Goal: Information Seeking & Learning: Check status

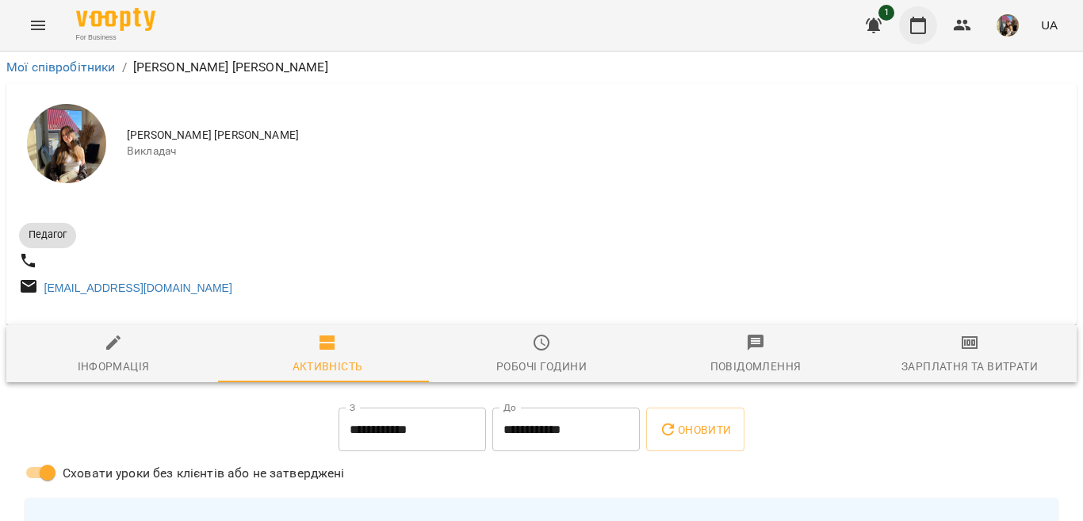
click at [911, 25] on icon "button" at bounding box center [918, 25] width 16 height 17
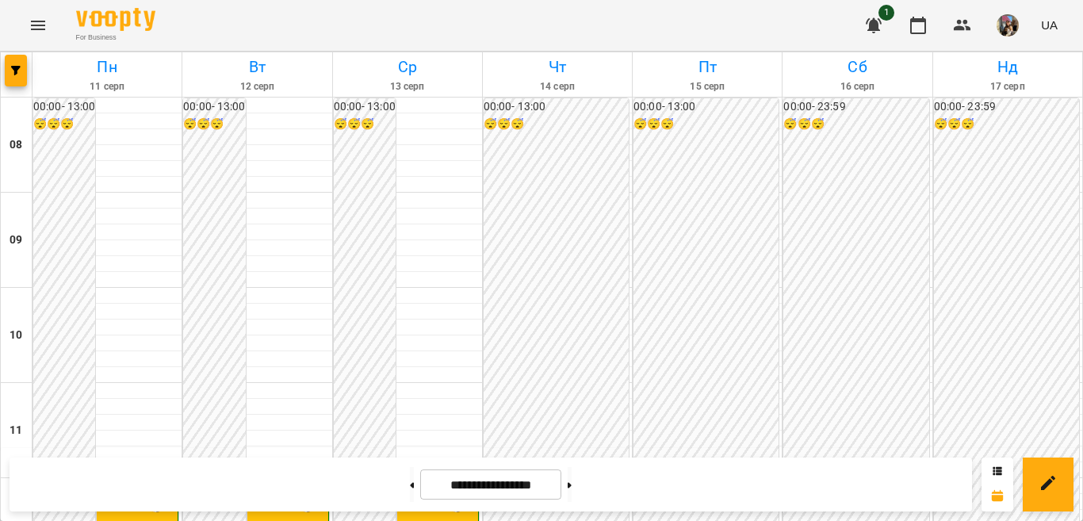
scroll to position [476, 0]
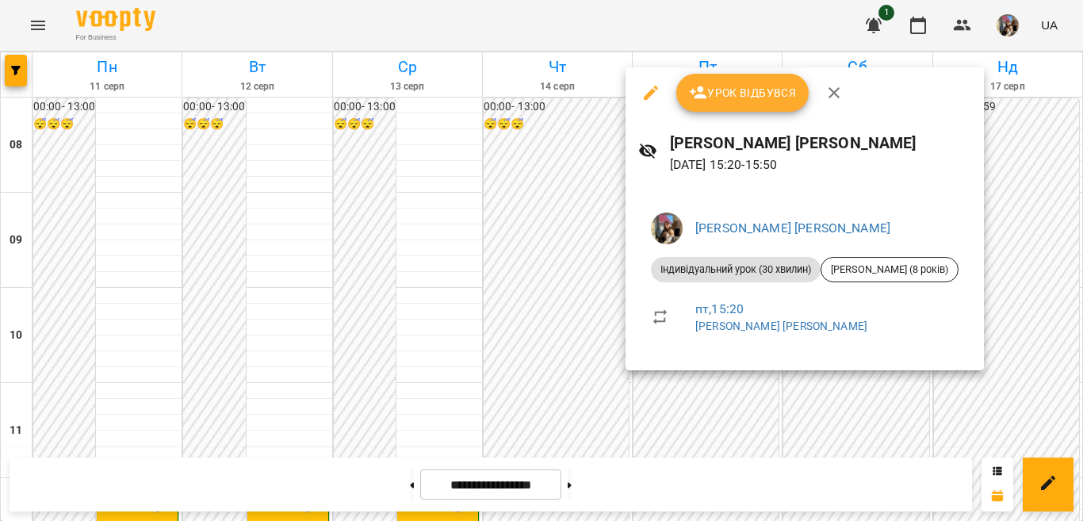
click at [780, 402] on div at bounding box center [541, 260] width 1083 height 521
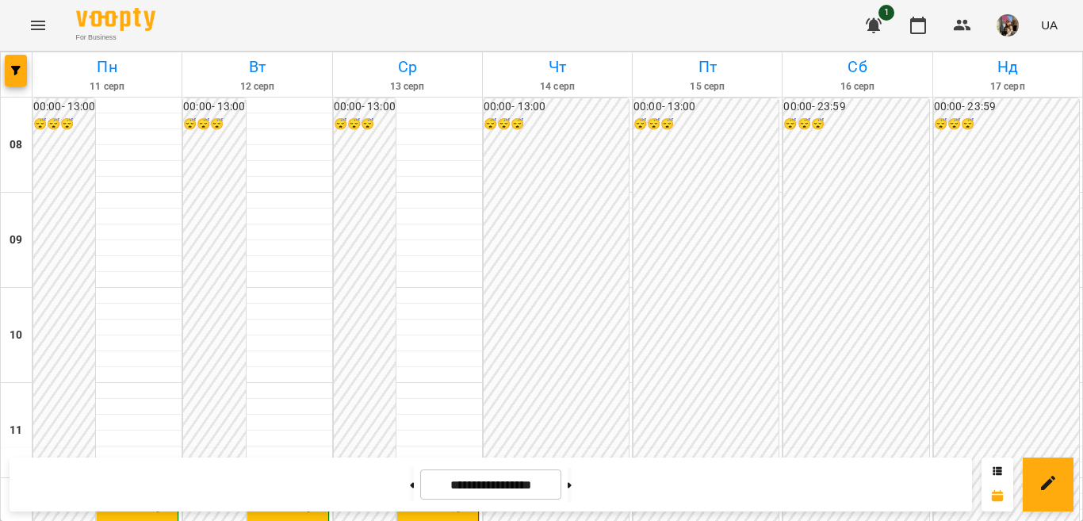
scroll to position [397, 0]
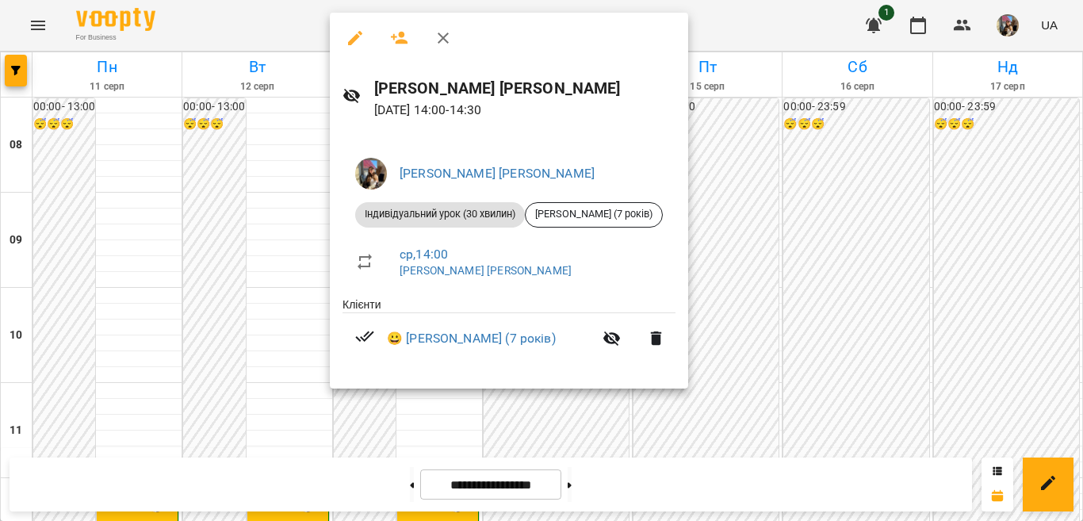
click at [752, 302] on div at bounding box center [541, 260] width 1083 height 521
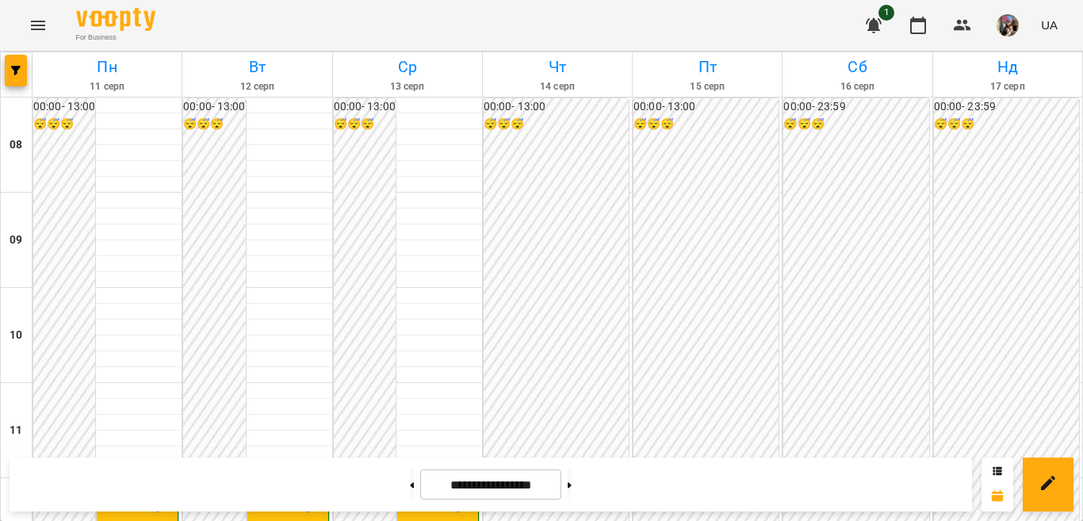
scroll to position [317, 0]
click at [423, 482] on div "12:00" at bounding box center [418, 500] width 29 height 36
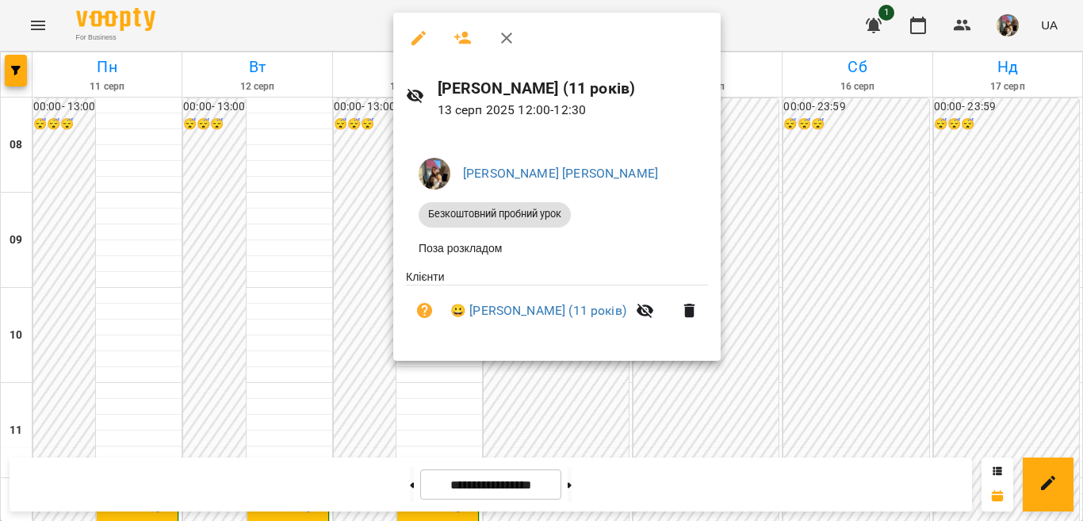
click at [803, 337] on div at bounding box center [541, 260] width 1083 height 521
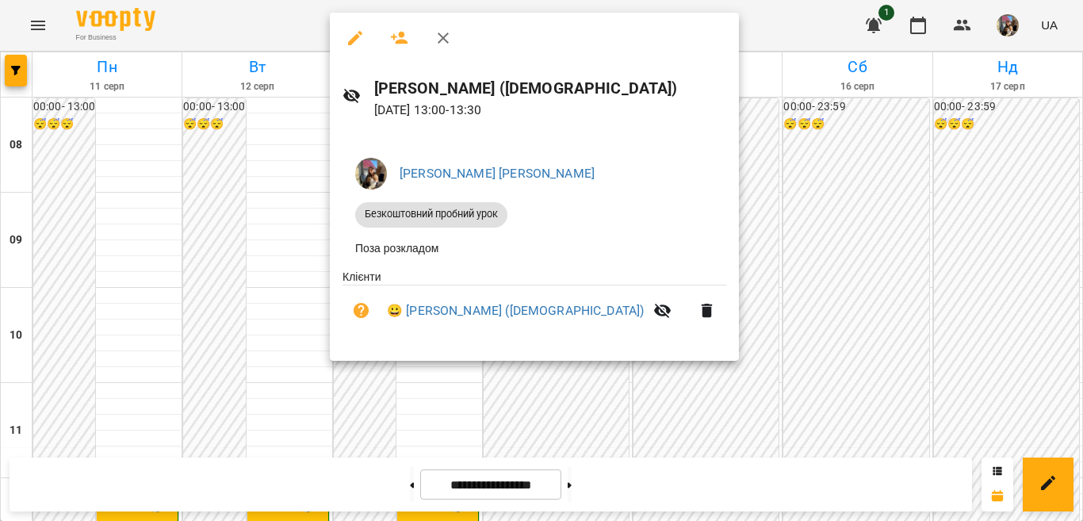
click at [705, 270] on div at bounding box center [541, 260] width 1083 height 521
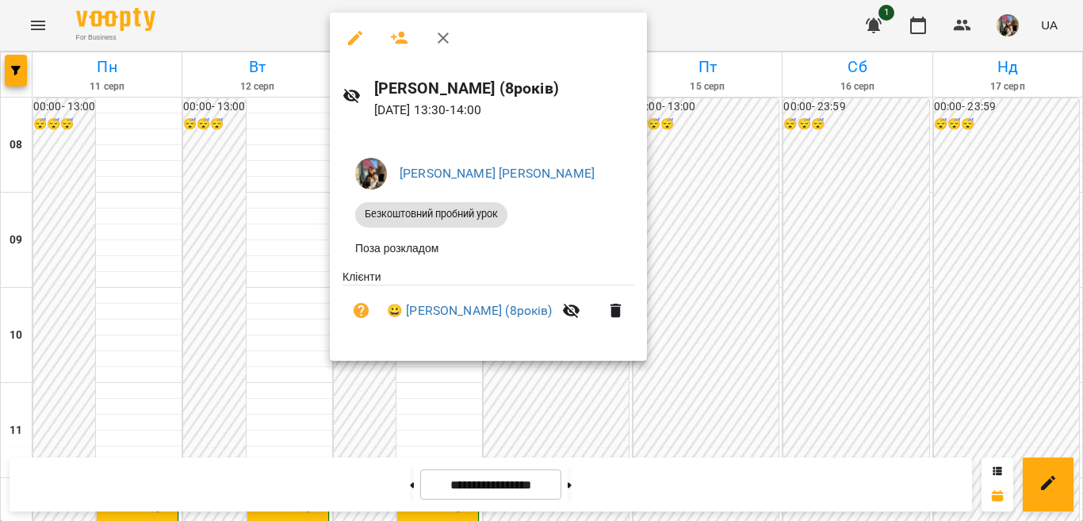
click at [742, 302] on div at bounding box center [541, 260] width 1083 height 521
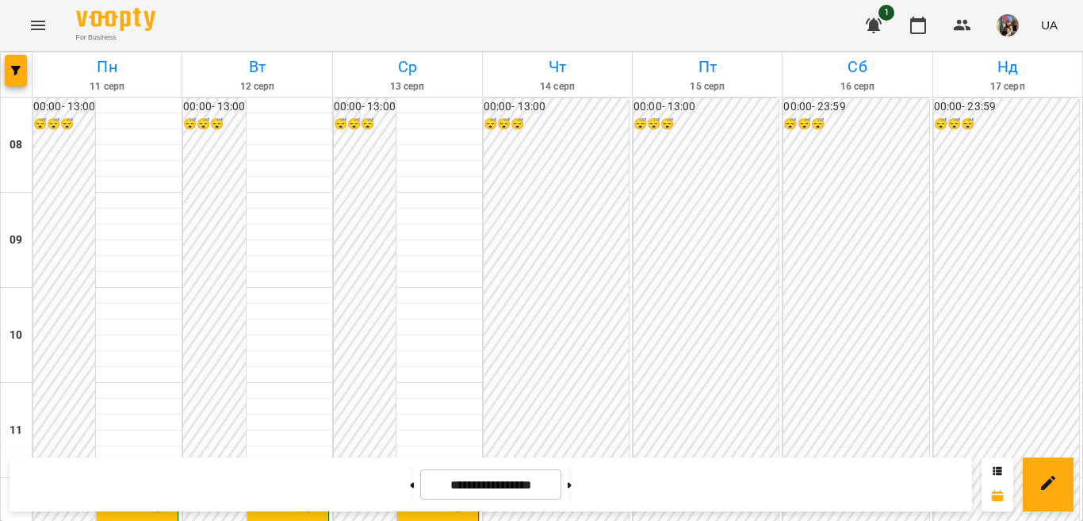
click at [451, 482] on div at bounding box center [457, 500] width 36 height 36
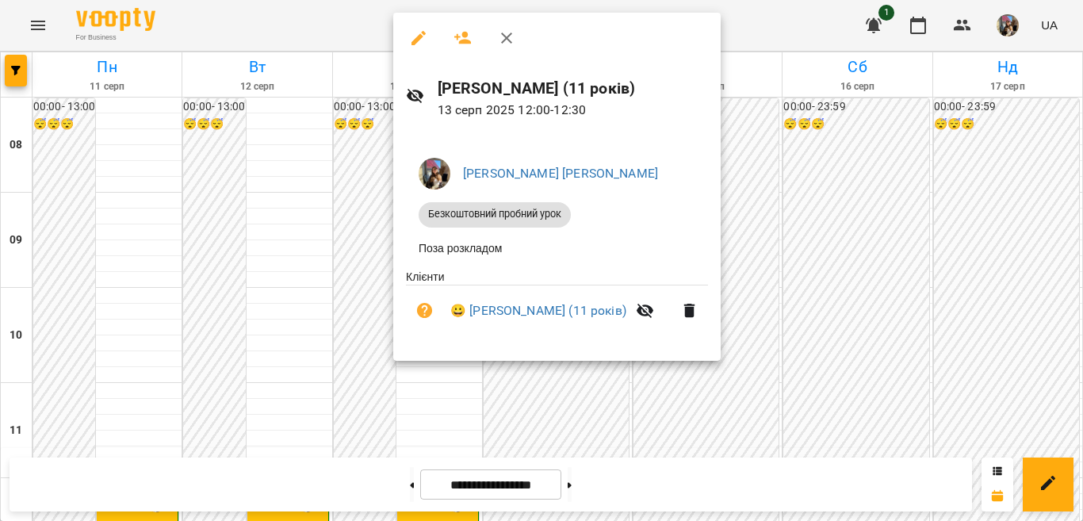
click at [372, 189] on div at bounding box center [541, 260] width 1083 height 521
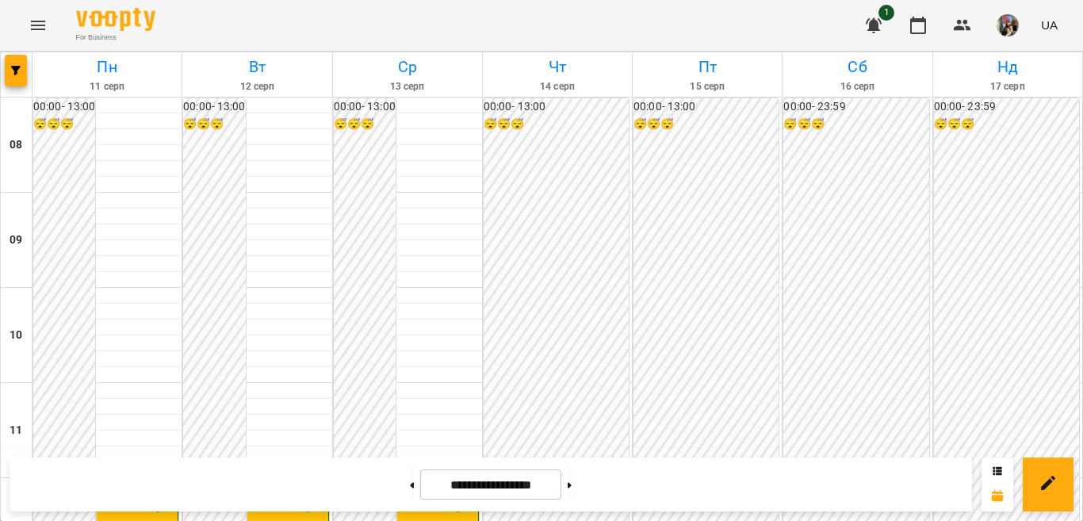
scroll to position [397, 0]
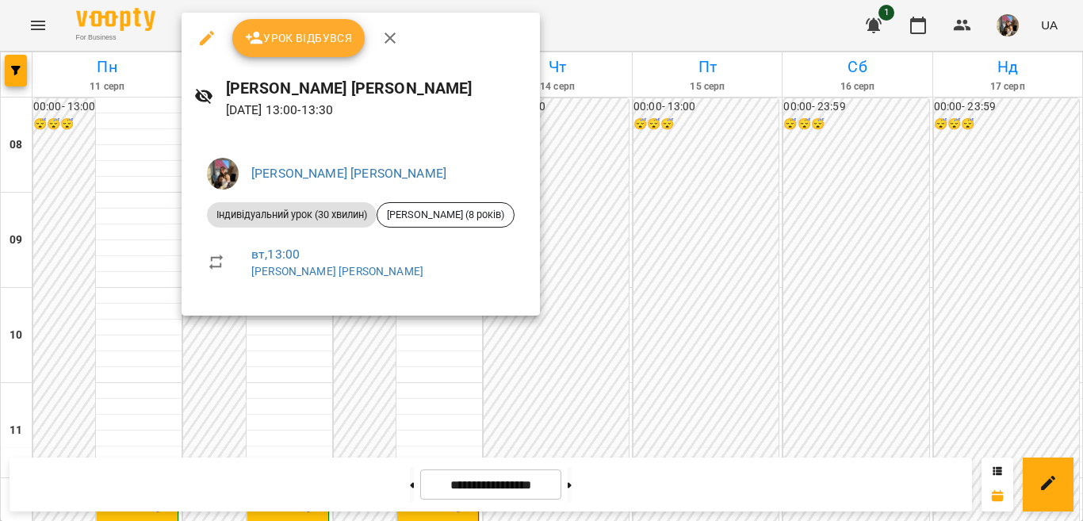
click at [280, 340] on div at bounding box center [541, 260] width 1083 height 521
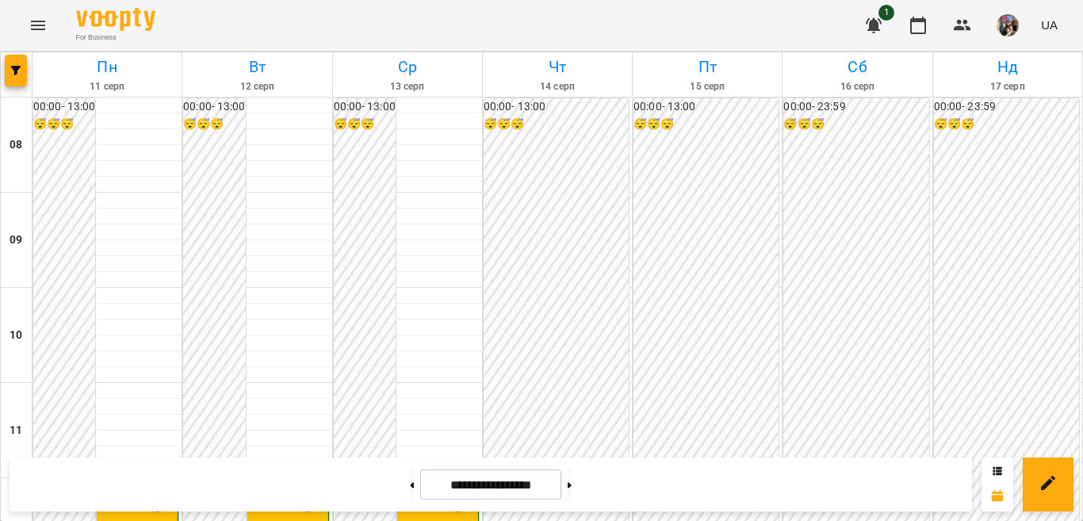
scroll to position [317, 0]
click at [12, 79] on button "button" at bounding box center [16, 71] width 22 height 32
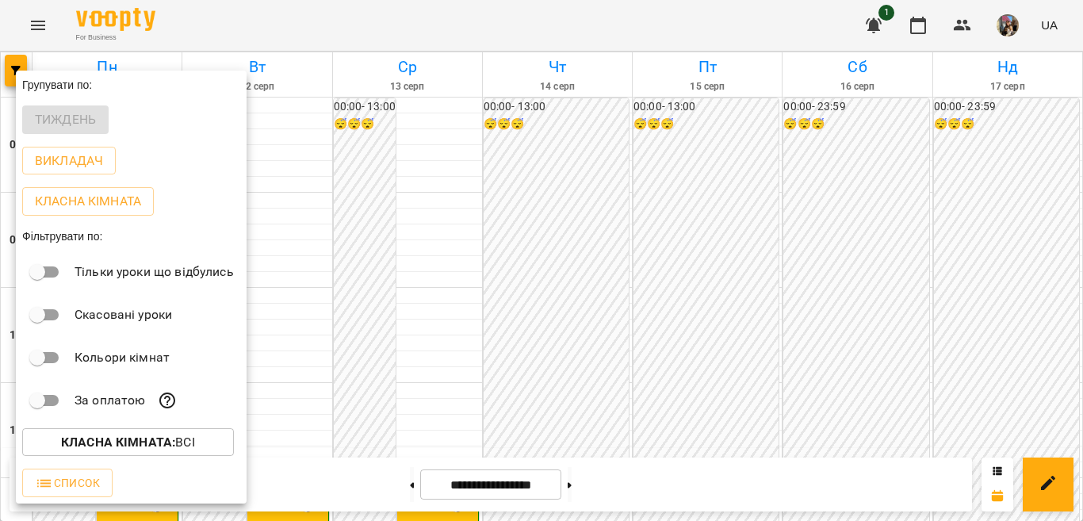
click at [140, 449] on b "Класна кімната :" at bounding box center [118, 442] width 114 height 15
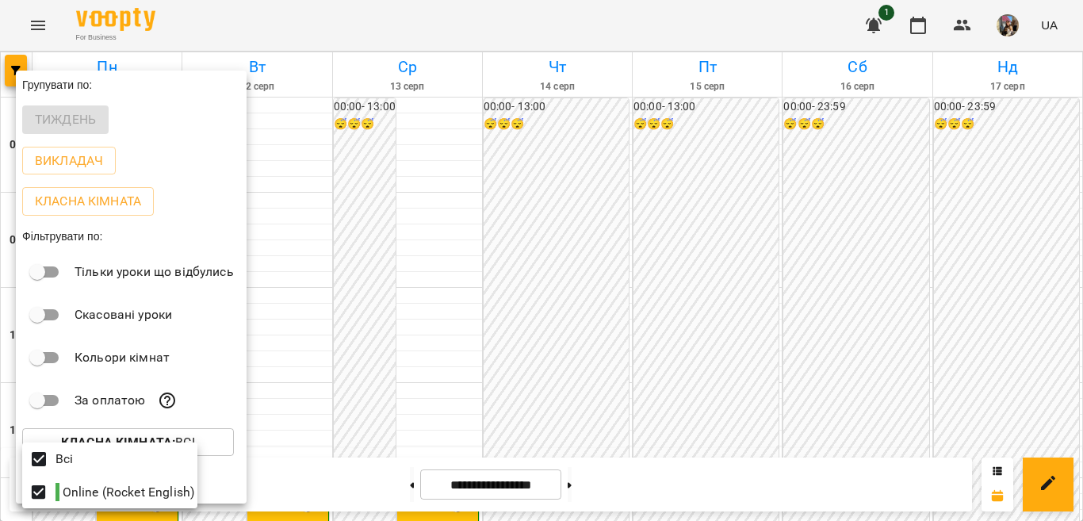
click at [220, 423] on div at bounding box center [541, 260] width 1083 height 521
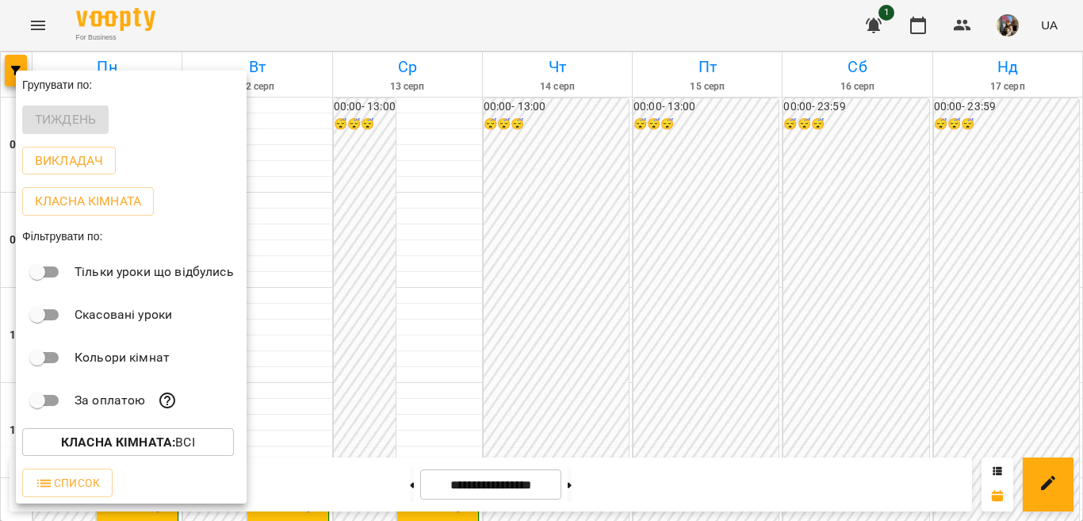
click at [293, 397] on div at bounding box center [541, 260] width 1083 height 521
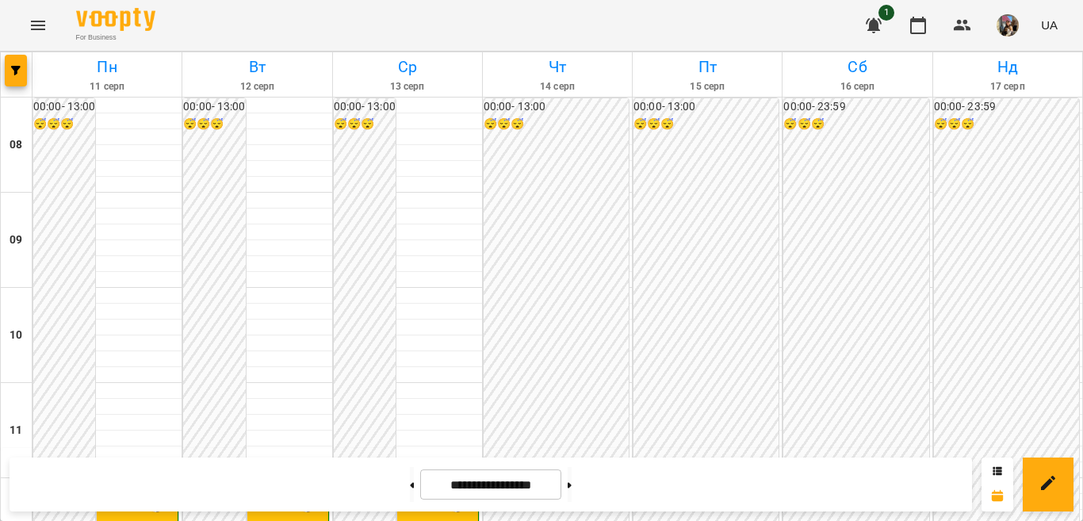
scroll to position [159, 0]
click at [10, 71] on span "button" at bounding box center [16, 71] width 22 height 10
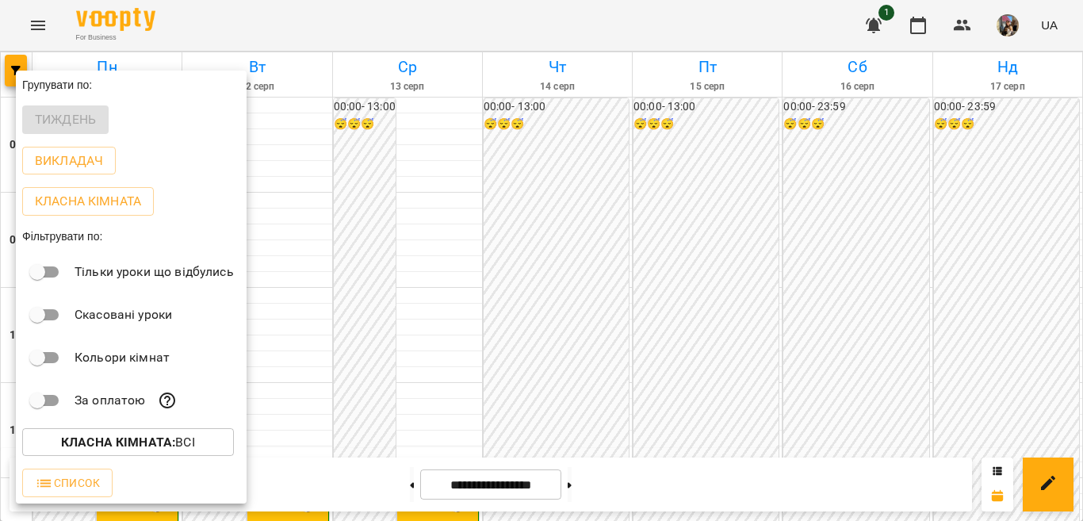
click at [191, 445] on p "Класна кімната : Всі" at bounding box center [128, 442] width 134 height 19
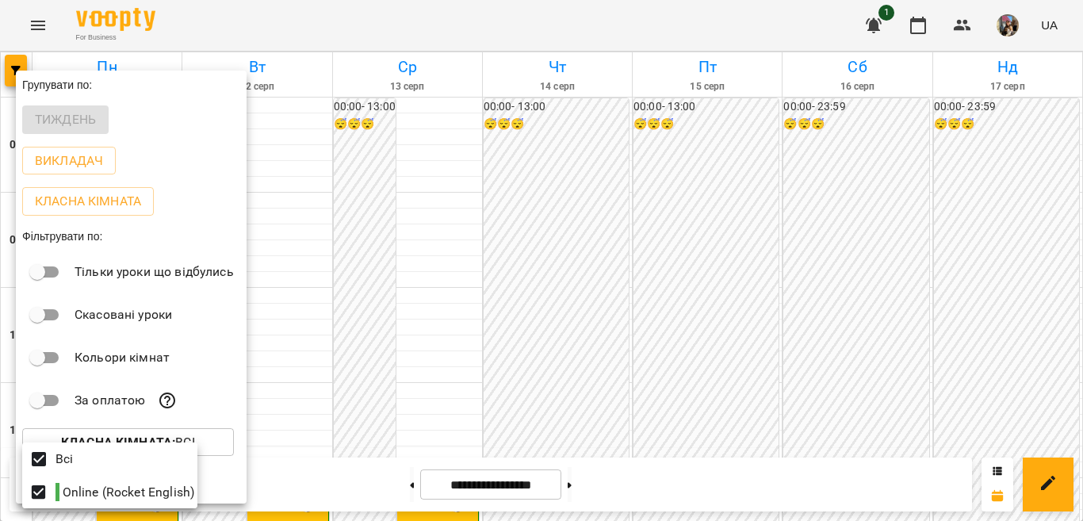
click at [298, 214] on div at bounding box center [541, 260] width 1083 height 521
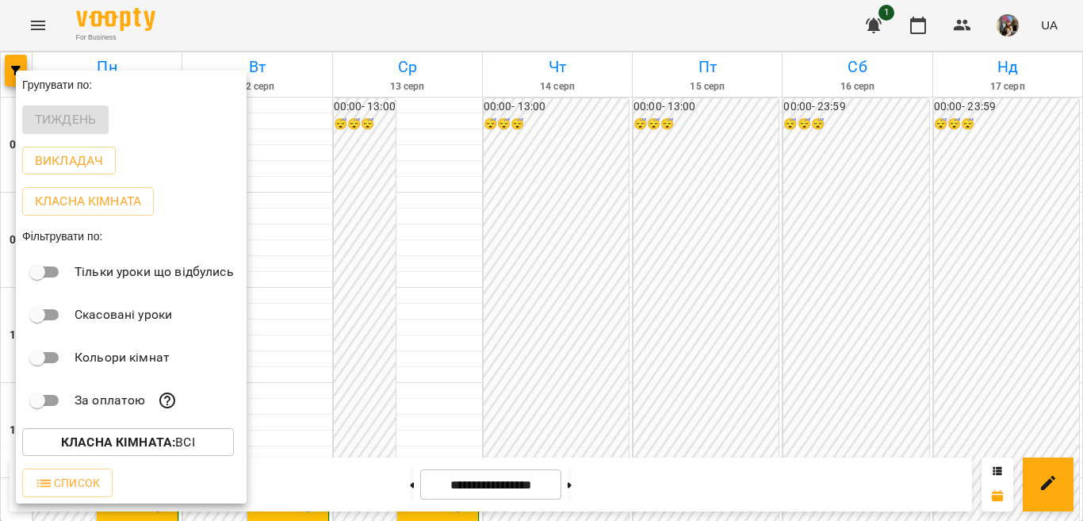
click at [232, 232] on div "Фільтрувати по:" at bounding box center [131, 236] width 231 height 29
click at [299, 220] on div at bounding box center [541, 260] width 1083 height 521
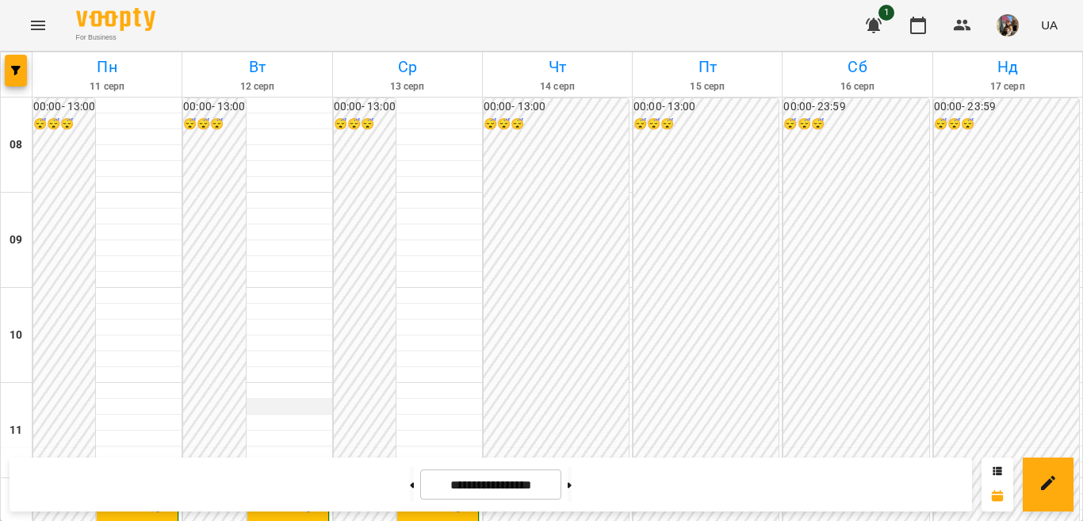
scroll to position [238, 0]
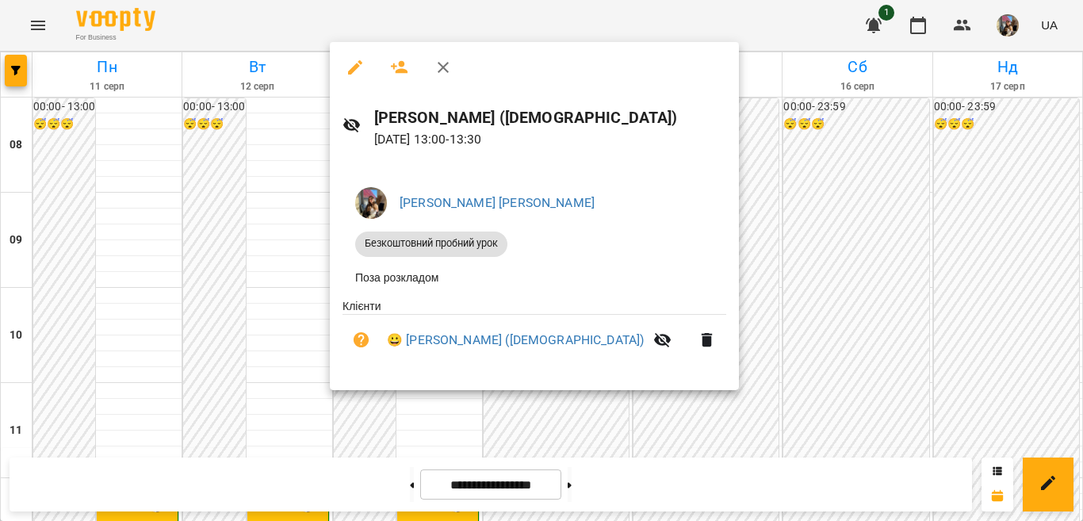
click at [692, 268] on div at bounding box center [541, 260] width 1083 height 521
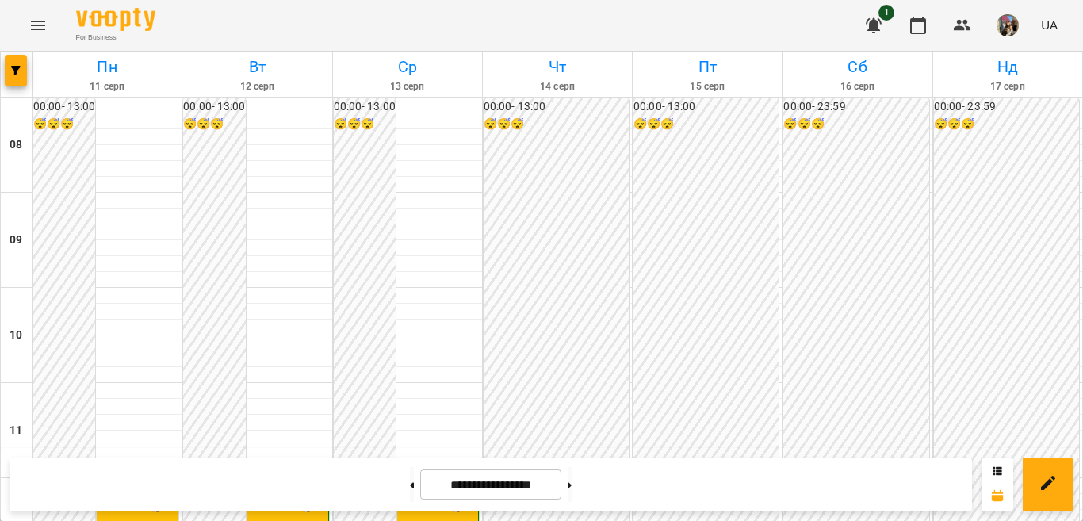
click at [36, 27] on icon "Menu" at bounding box center [38, 25] width 19 height 19
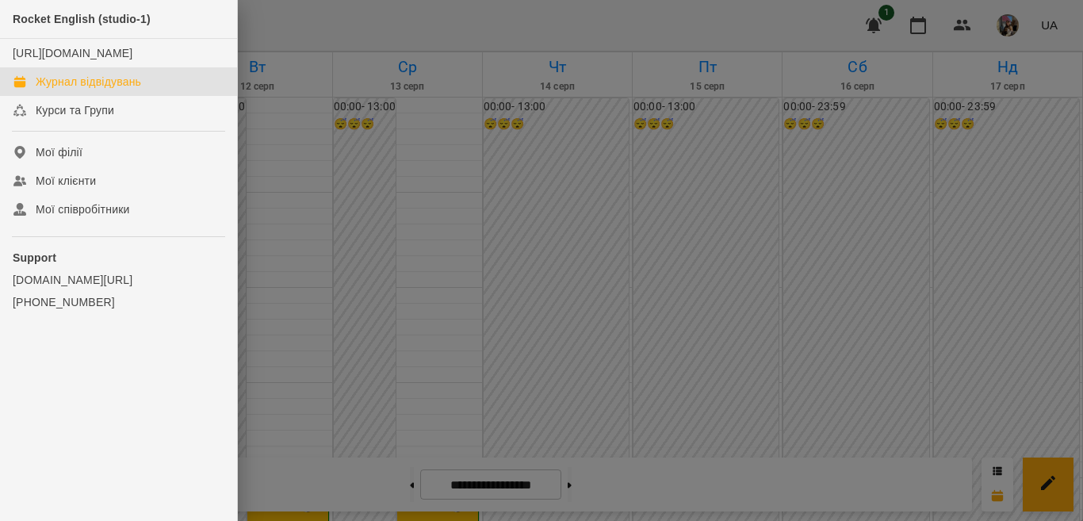
click at [282, 109] on div at bounding box center [541, 260] width 1083 height 521
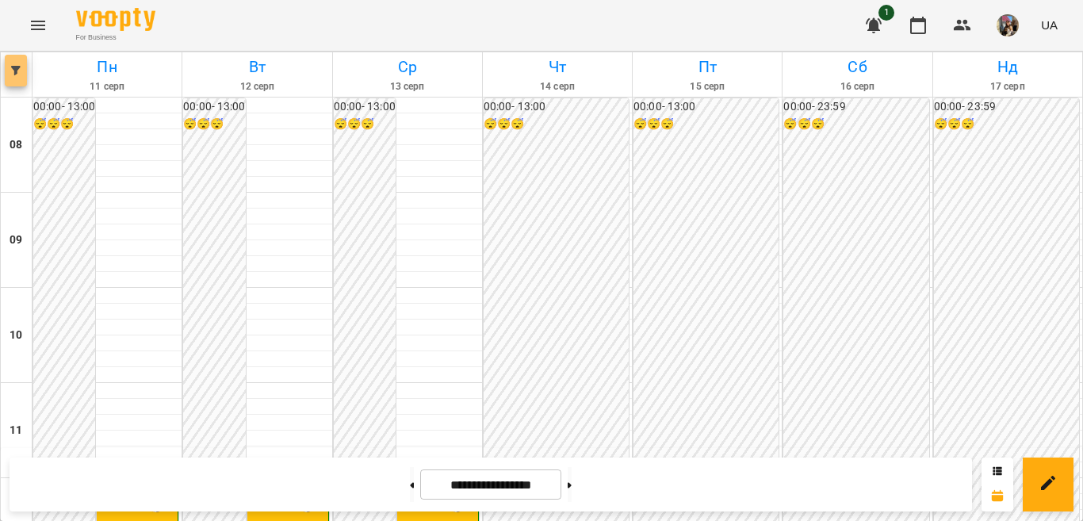
click at [16, 75] on button "button" at bounding box center [16, 71] width 22 height 32
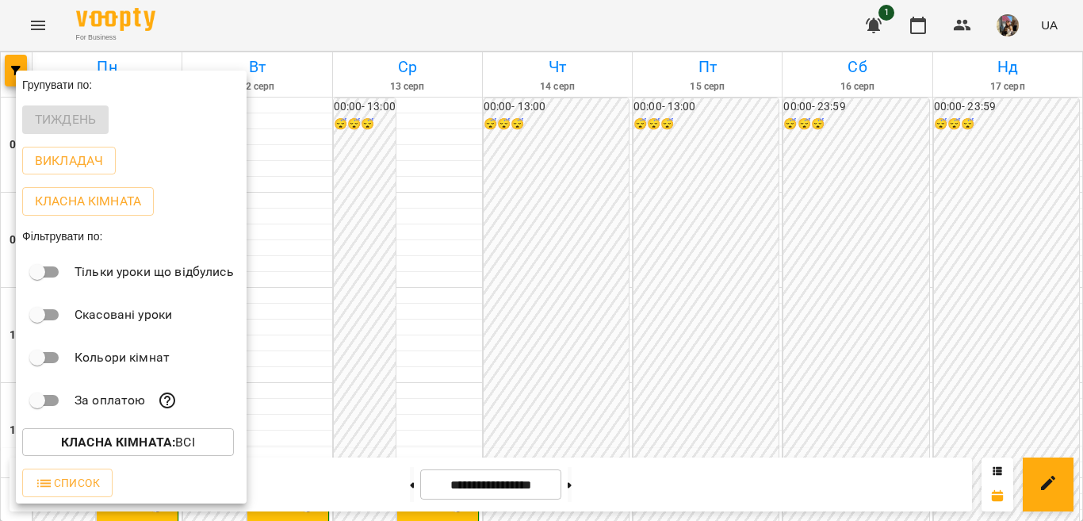
click at [616, 252] on div at bounding box center [541, 260] width 1083 height 521
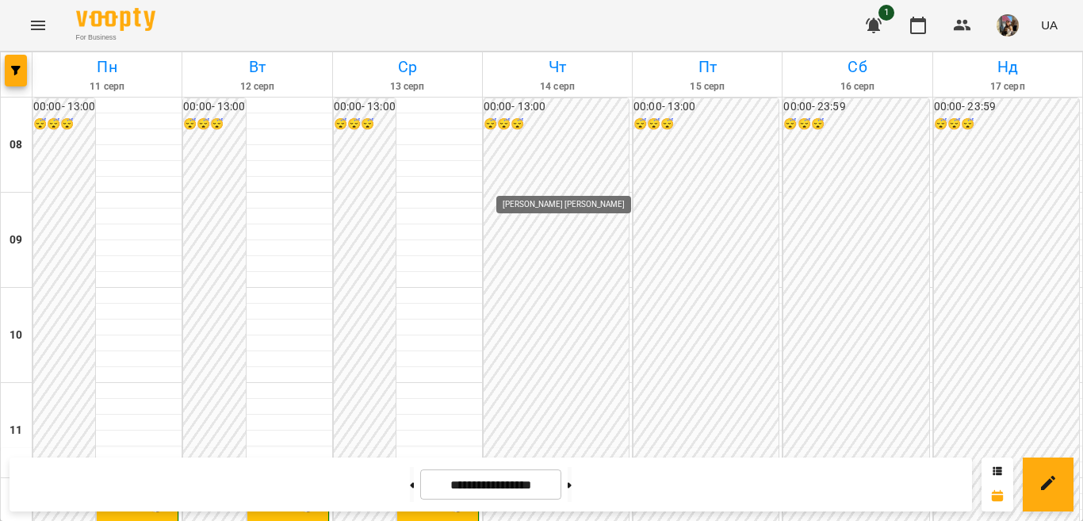
scroll to position [476, 0]
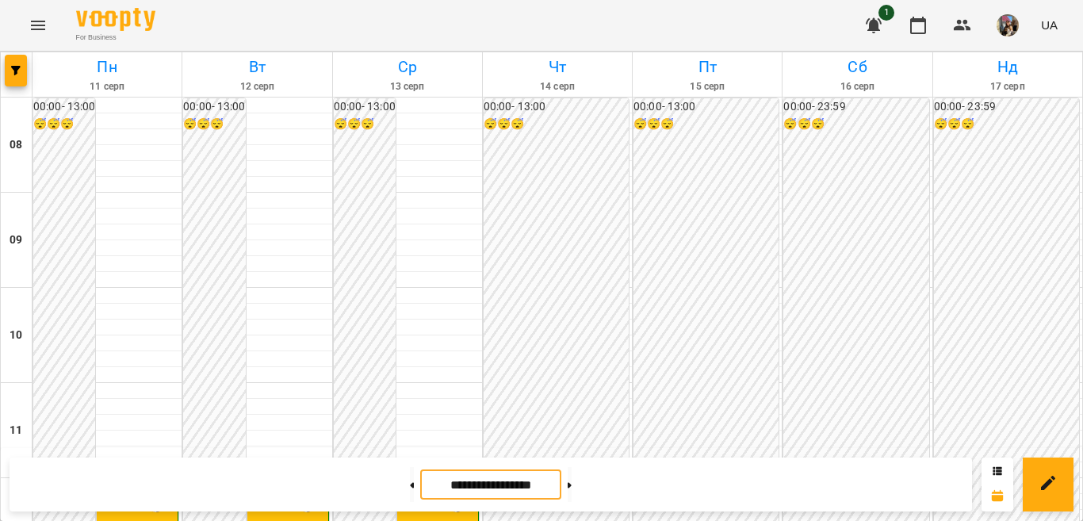
click at [488, 481] on input "**********" at bounding box center [490, 484] width 141 height 31
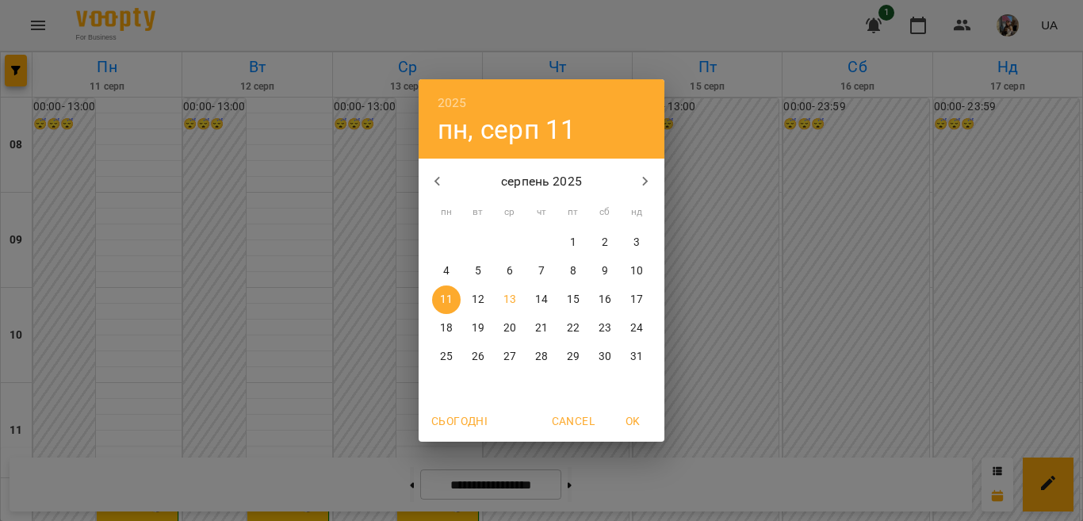
click at [628, 425] on span "OK" at bounding box center [633, 421] width 38 height 19
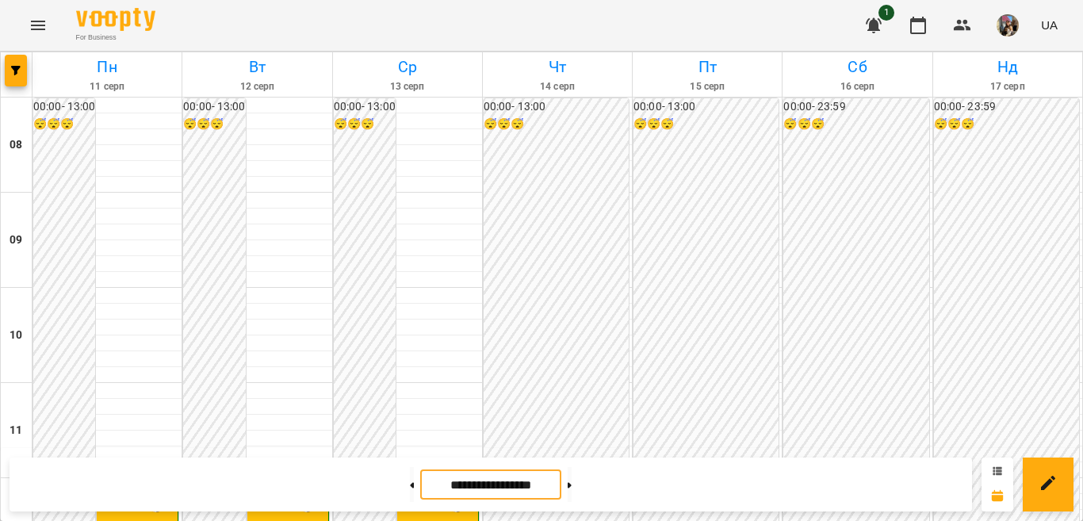
click at [998, 473] on icon at bounding box center [998, 470] width 9 height 8
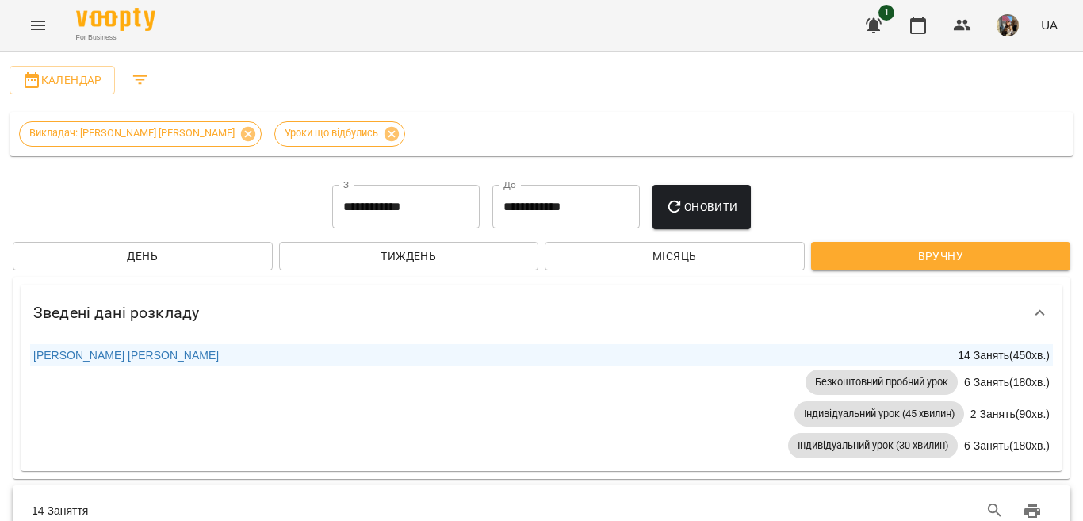
scroll to position [0, 0]
click at [138, 79] on icon "Filters" at bounding box center [140, 80] width 14 height 10
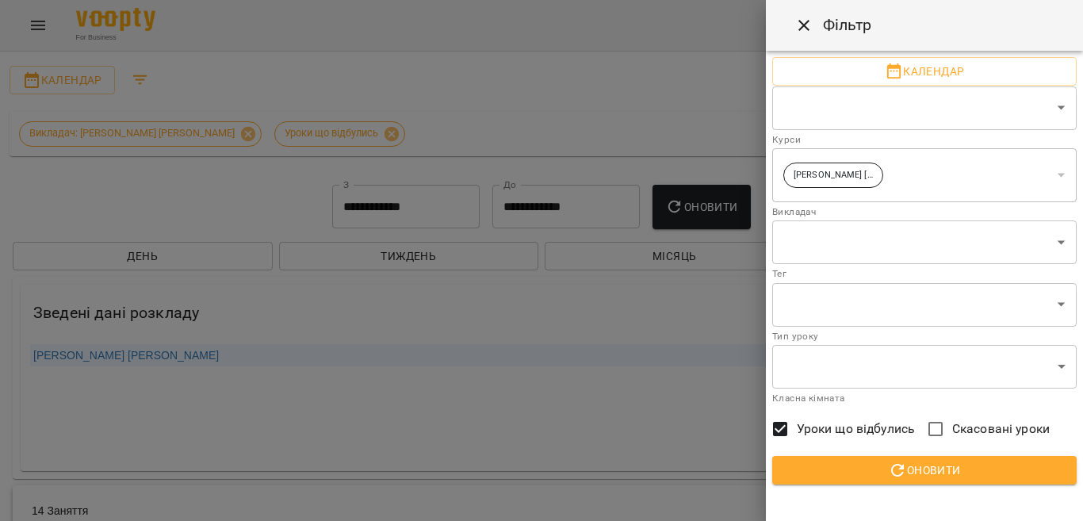
click at [204, 86] on div at bounding box center [541, 260] width 1083 height 521
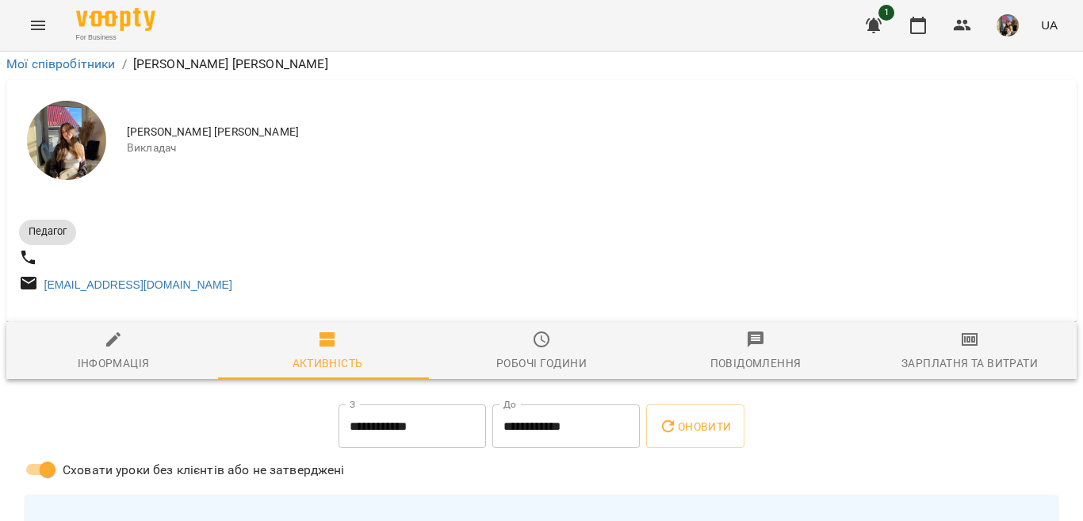
scroll to position [159, 0]
click at [918, 33] on icon "button" at bounding box center [918, 25] width 16 height 17
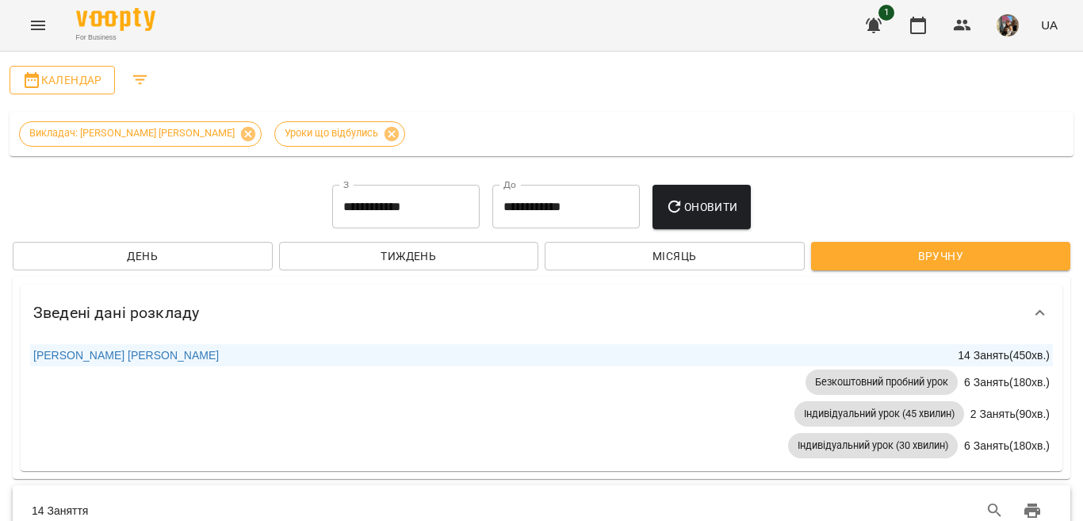
click at [80, 76] on span "Календар" at bounding box center [62, 80] width 80 height 19
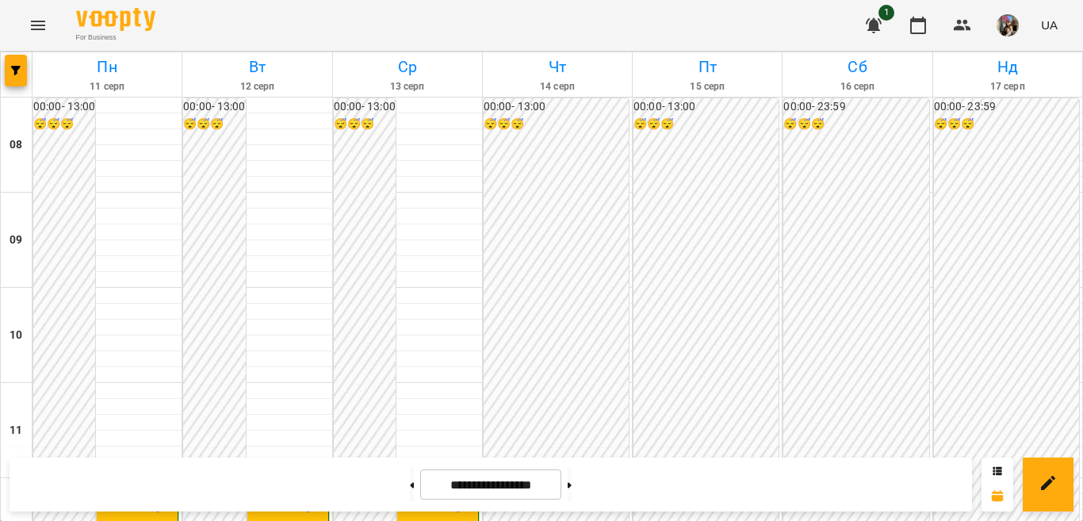
scroll to position [317, 0]
click at [128, 482] on div "12:00" at bounding box center [117, 500] width 29 height 36
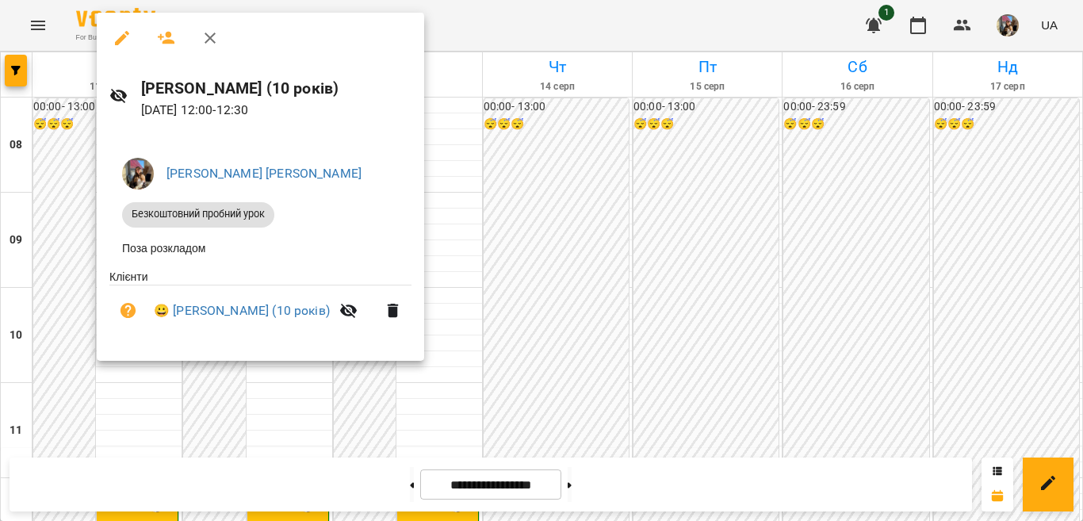
click at [56, 222] on div at bounding box center [541, 260] width 1083 height 521
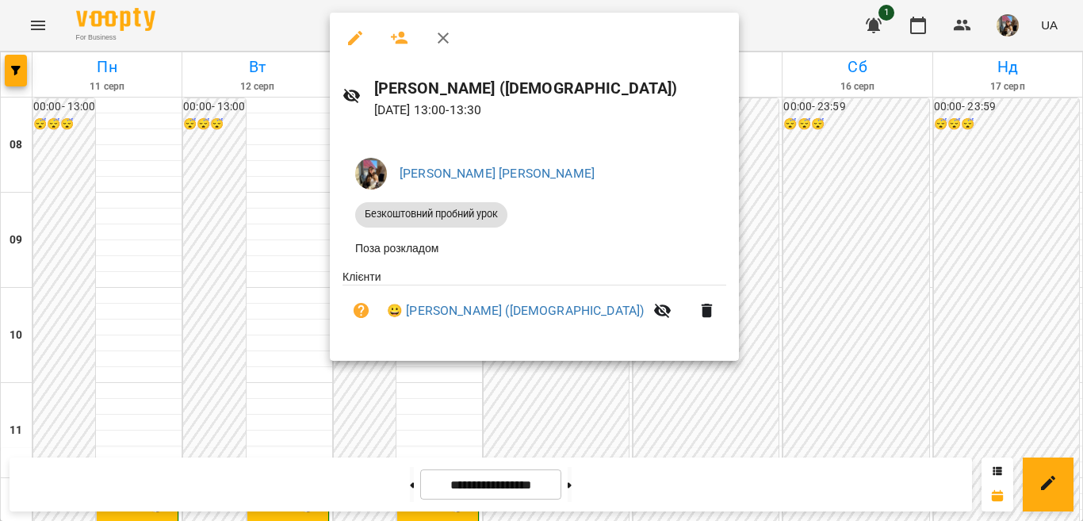
click at [290, 345] on div at bounding box center [541, 260] width 1083 height 521
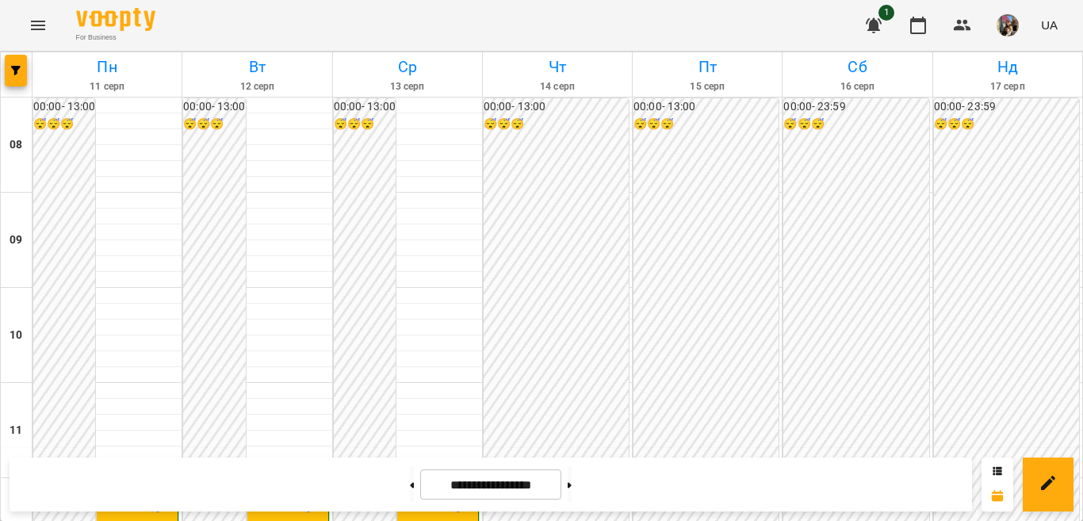
scroll to position [397, 0]
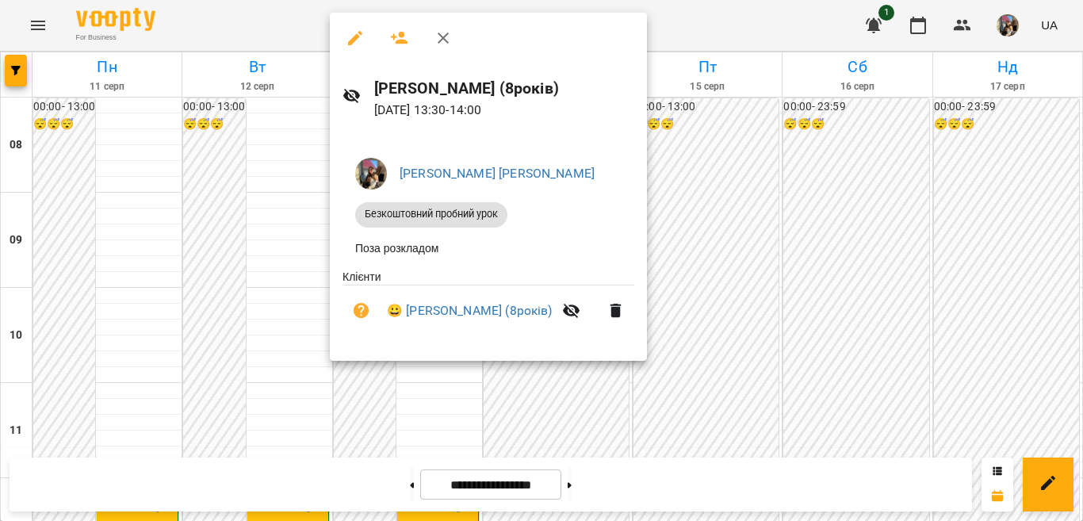
click at [240, 314] on div at bounding box center [541, 260] width 1083 height 521
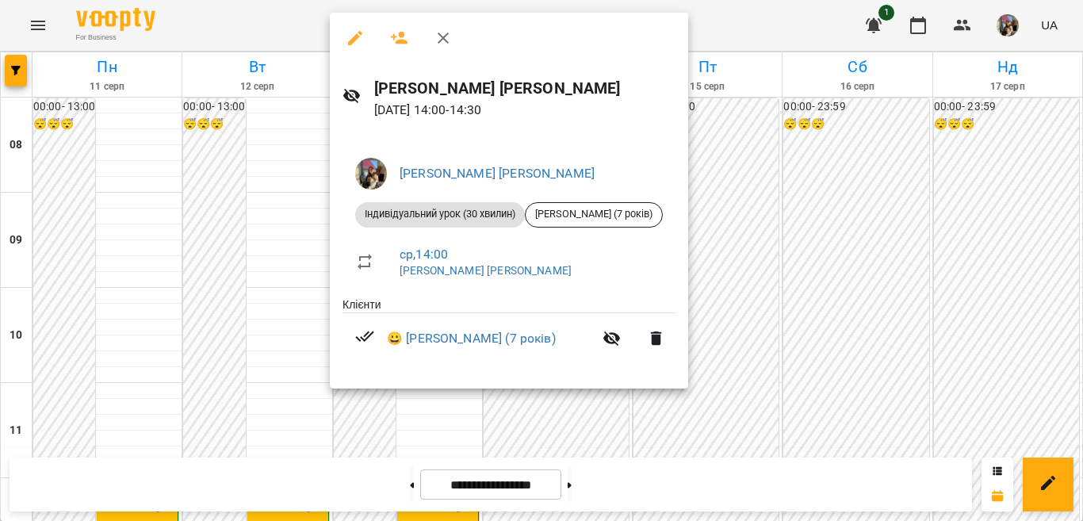
click at [222, 308] on div at bounding box center [541, 260] width 1083 height 521
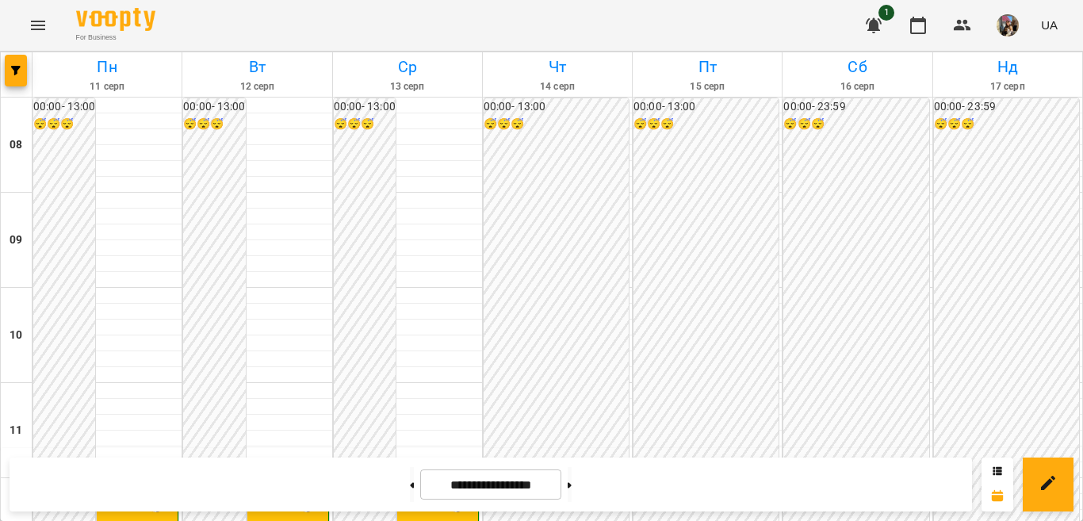
scroll to position [476, 0]
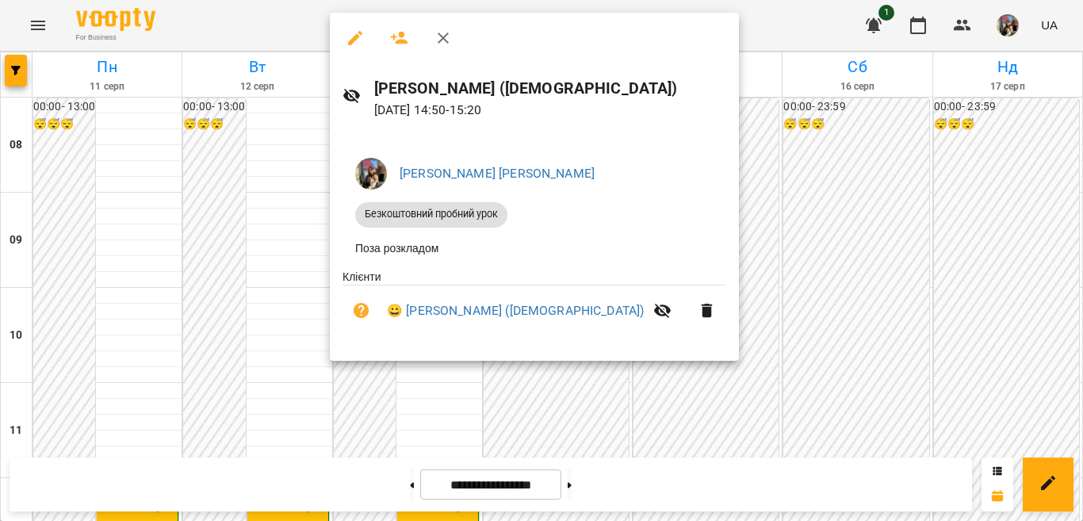
click at [257, 255] on div at bounding box center [541, 260] width 1083 height 521
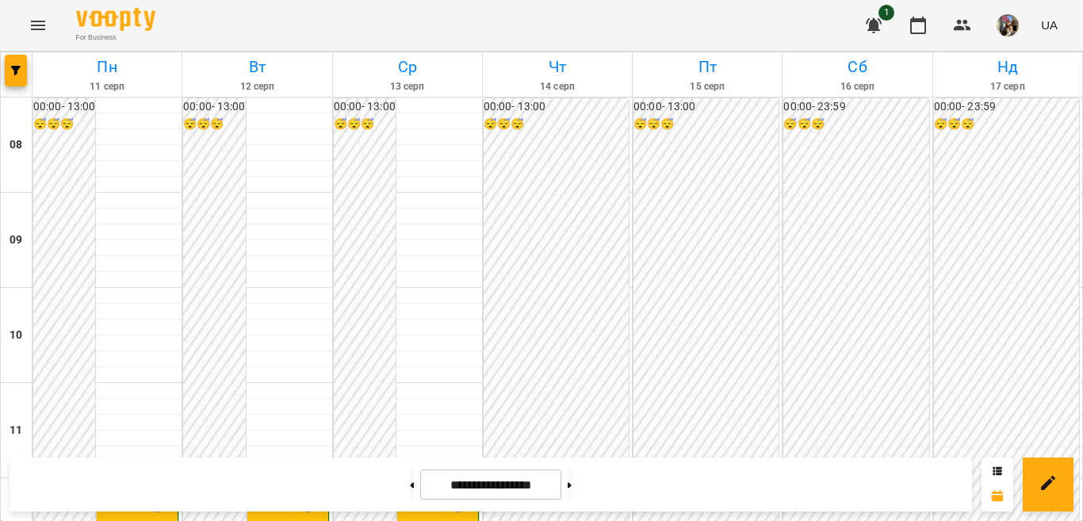
scroll to position [555, 0]
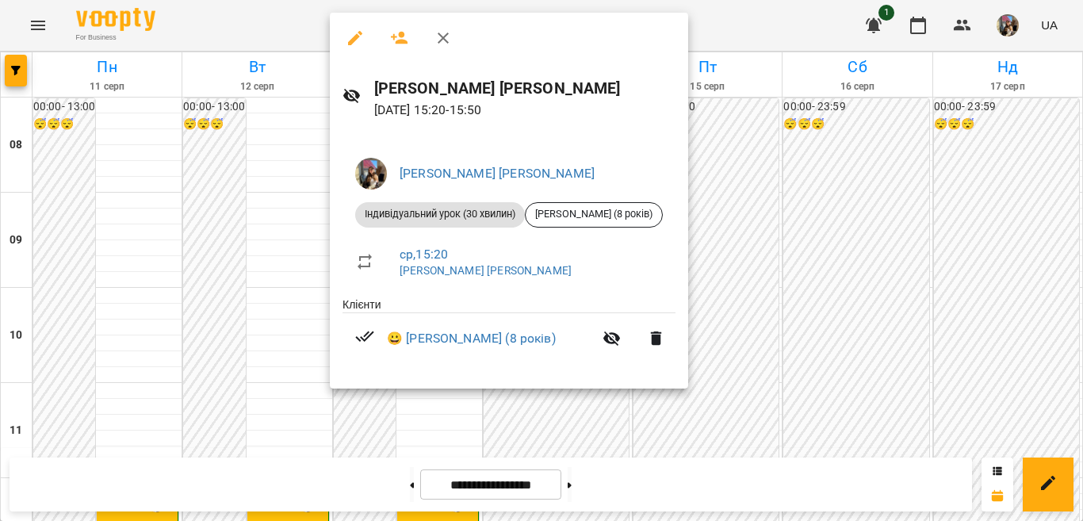
click at [224, 125] on div at bounding box center [541, 260] width 1083 height 521
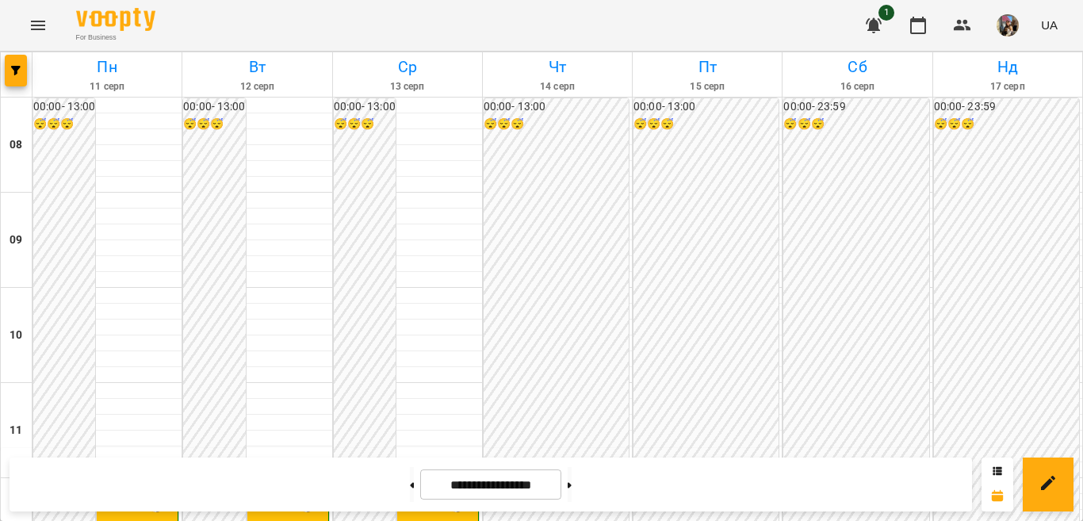
scroll to position [476, 0]
click at [1009, 32] on img "button" at bounding box center [1008, 25] width 22 height 22
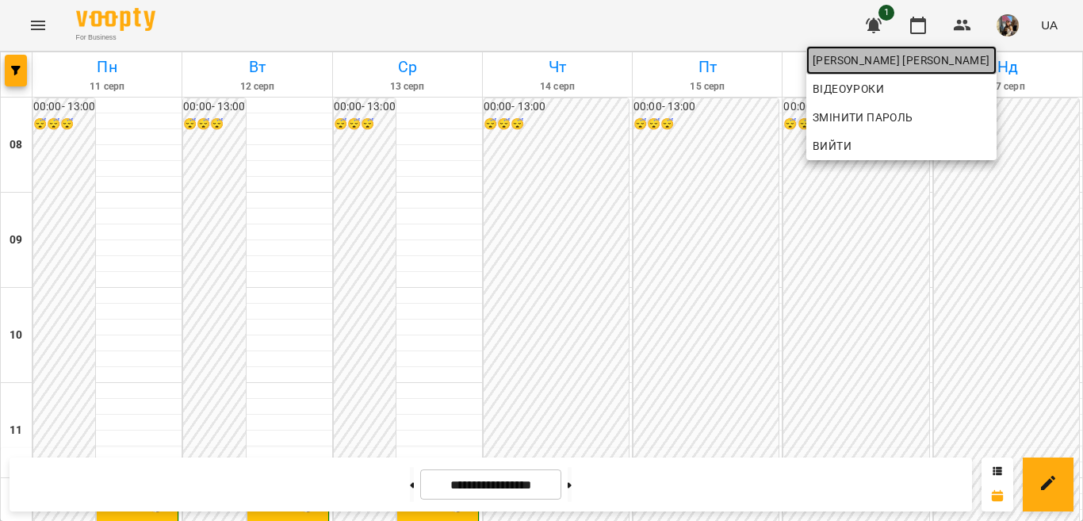
click at [949, 57] on span "[PERSON_NAME] [PERSON_NAME]" at bounding box center [902, 60] width 178 height 19
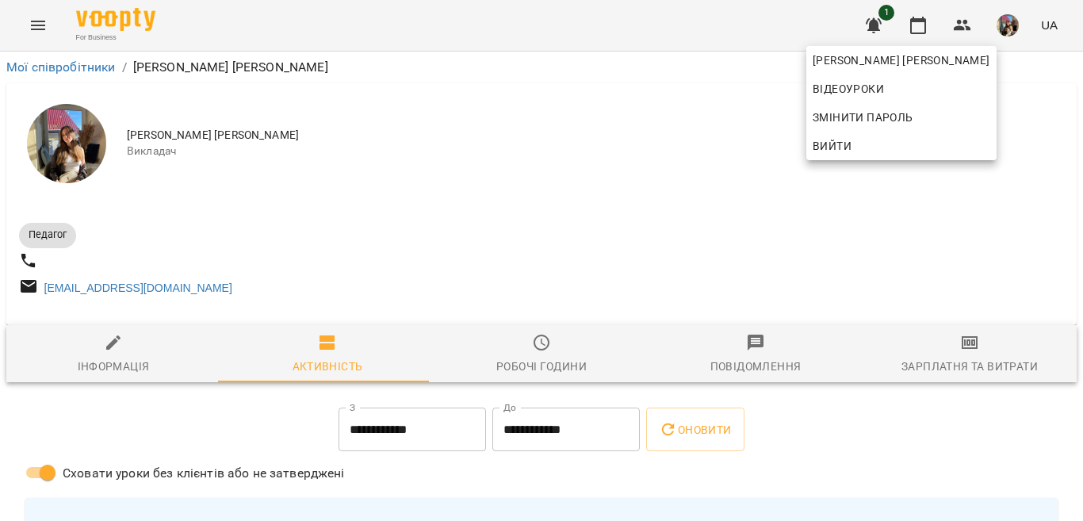
click at [956, 359] on div at bounding box center [541, 260] width 1083 height 521
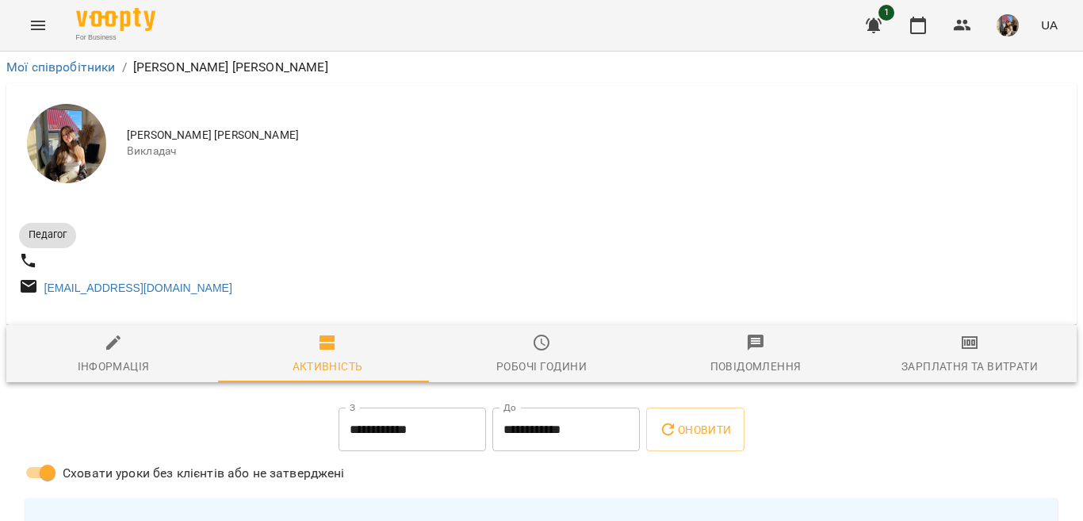
click at [960, 352] on icon "button" at bounding box center [969, 342] width 19 height 19
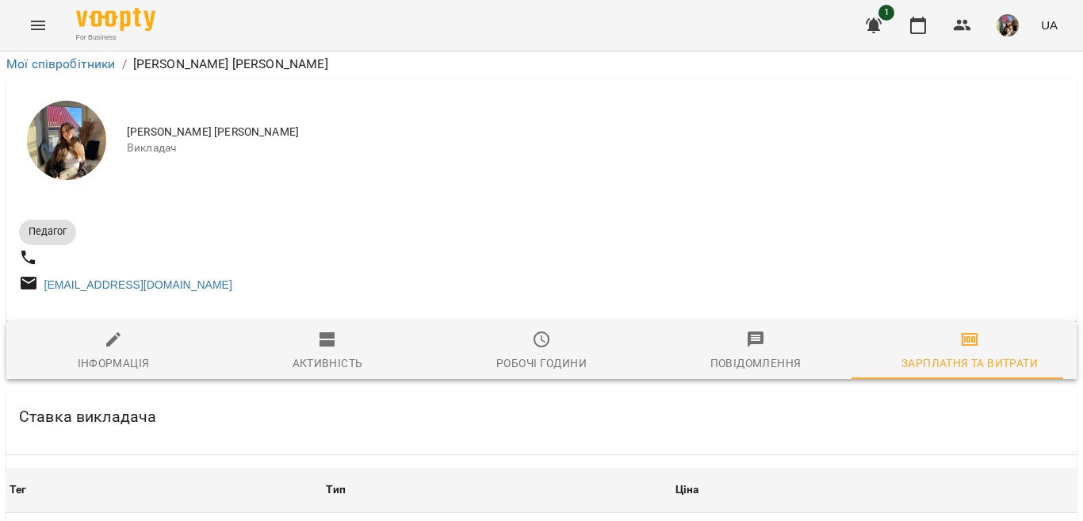
scroll to position [297, 0]
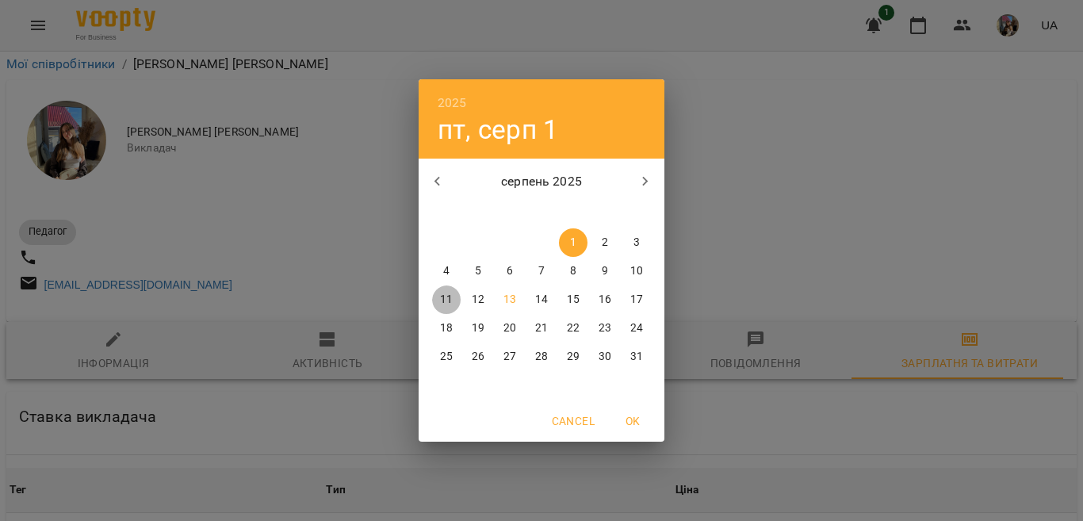
click at [444, 299] on p "11" at bounding box center [446, 300] width 13 height 16
type input "**********"
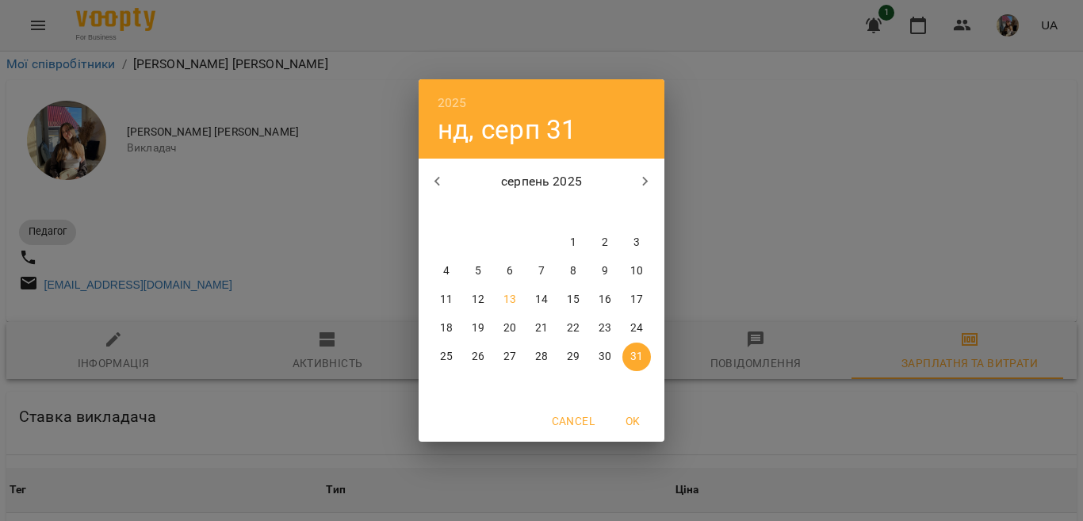
click at [573, 297] on p "15" at bounding box center [573, 300] width 13 height 16
type input "**********"
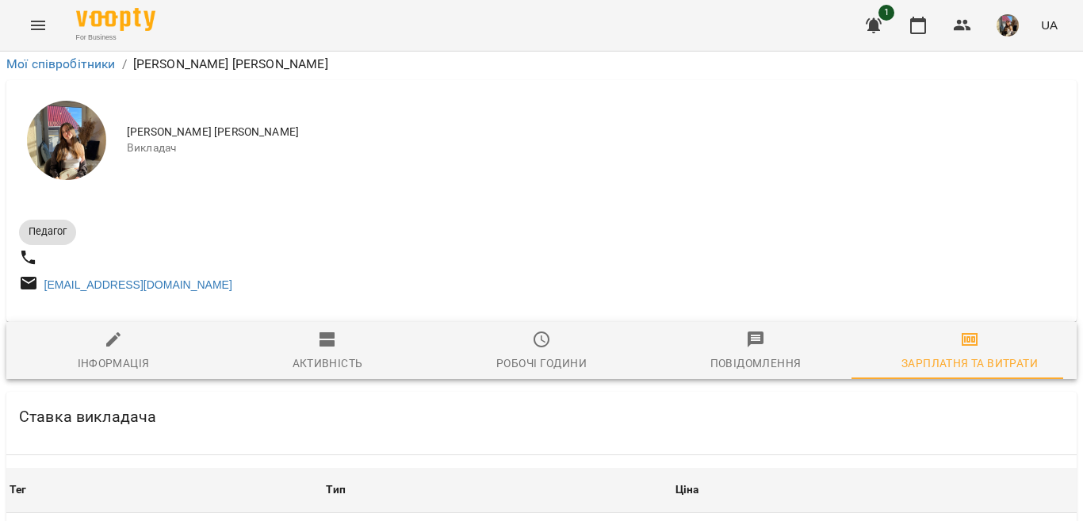
click at [960, 413] on p "Фільтр" at bounding box center [960, 411] width 36 height 16
click at [804, 335] on div at bounding box center [541, 260] width 1083 height 521
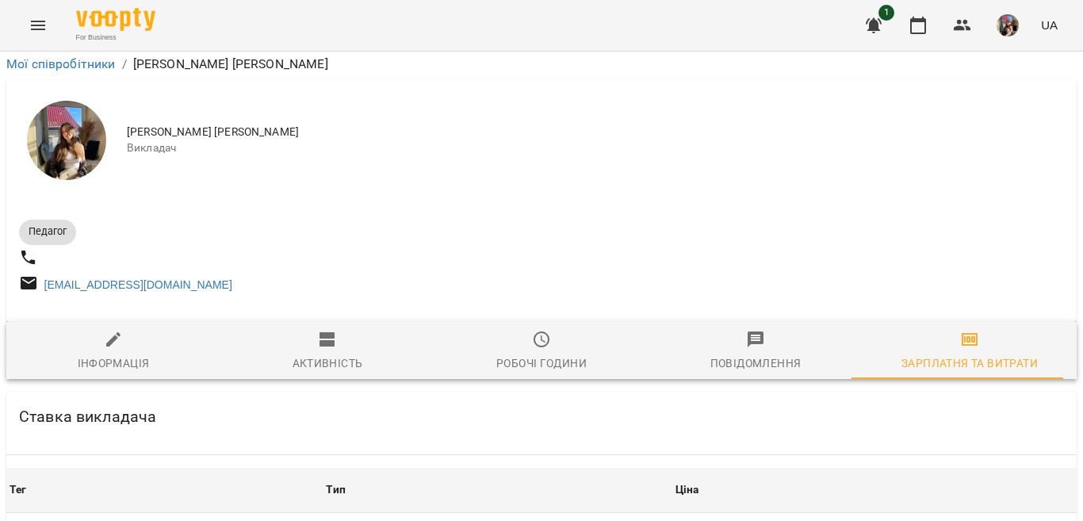
click at [675, 468] on th "Ціна" at bounding box center [874, 490] width 404 height 44
click at [393, 468] on th "Тип" at bounding box center [497, 490] width 349 height 44
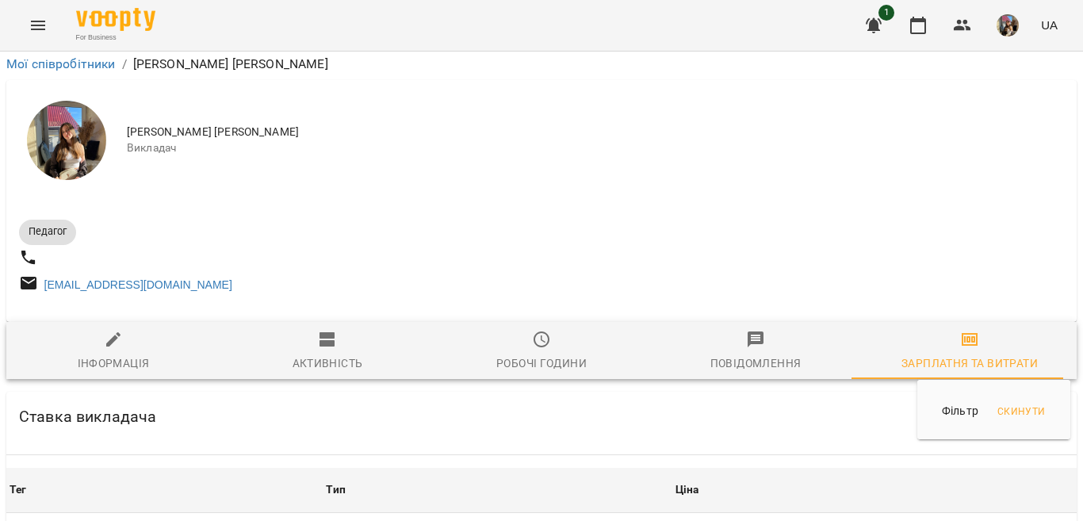
click at [959, 419] on p "Фільтр" at bounding box center [960, 411] width 36 height 16
click at [959, 412] on p "Фільтр" at bounding box center [960, 411] width 36 height 16
drag, startPoint x: 960, startPoint y: 412, endPoint x: 929, endPoint y: 420, distance: 32.7
click at [929, 420] on div "[PERSON_NAME]" at bounding box center [994, 409] width 153 height 59
click at [1026, 375] on div at bounding box center [541, 260] width 1083 height 521
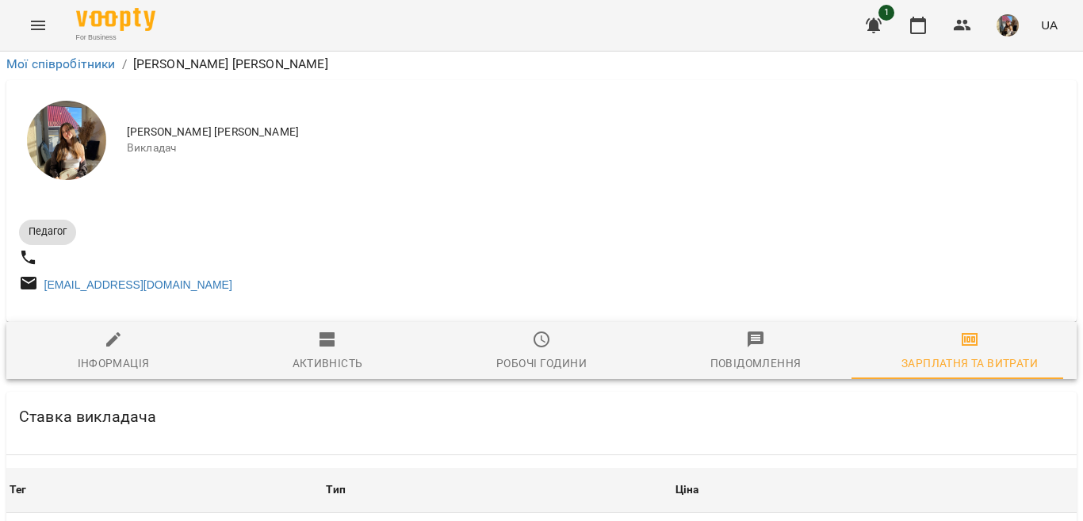
click at [908, 26] on button "button" at bounding box center [918, 25] width 38 height 38
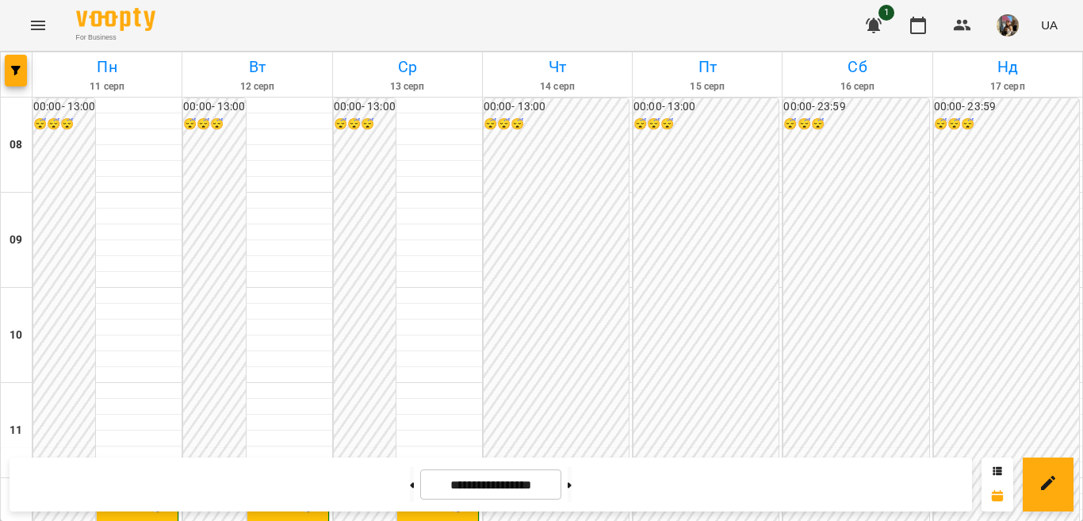
click at [1012, 25] on img "button" at bounding box center [1008, 25] width 22 height 22
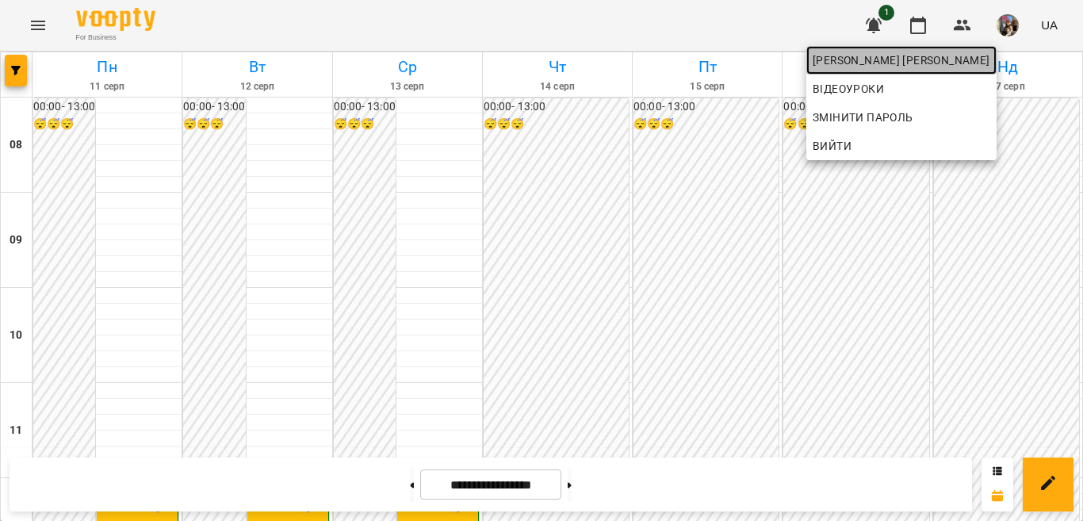
drag, startPoint x: 957, startPoint y: 61, endPoint x: 968, endPoint y: 65, distance: 11.8
click at [957, 60] on span "[PERSON_NAME] [PERSON_NAME]" at bounding box center [902, 60] width 178 height 19
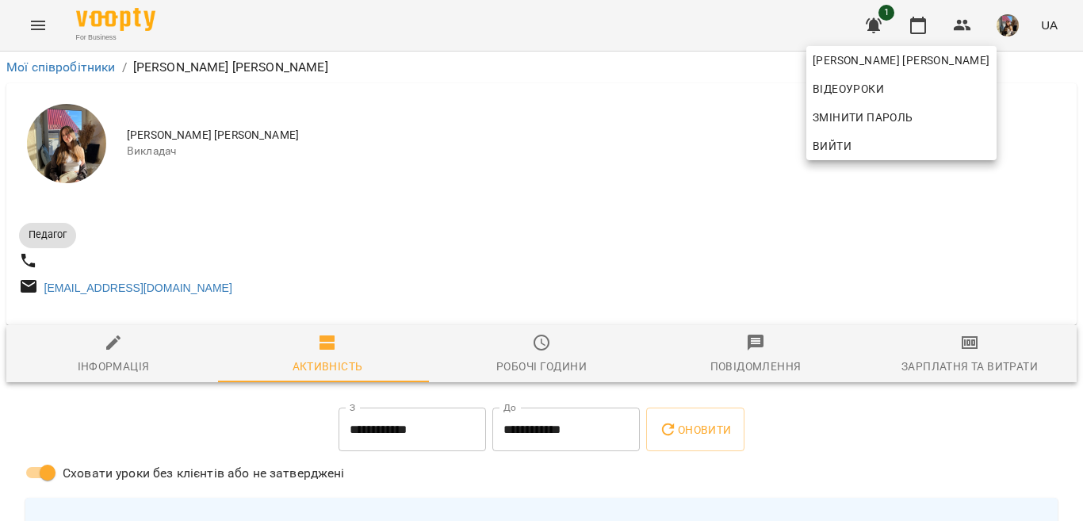
click at [963, 358] on div at bounding box center [541, 260] width 1083 height 521
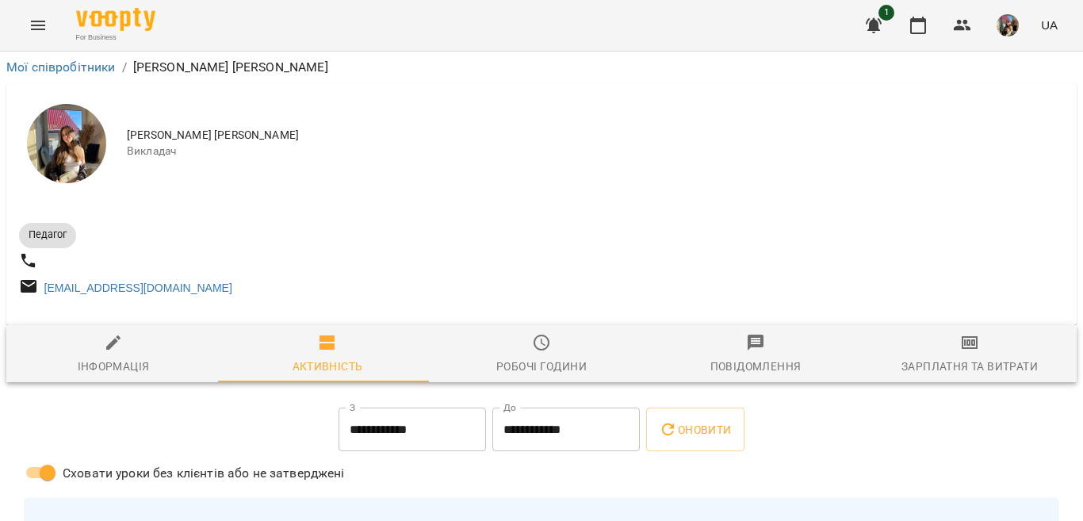
click at [960, 352] on icon "button" at bounding box center [969, 342] width 19 height 19
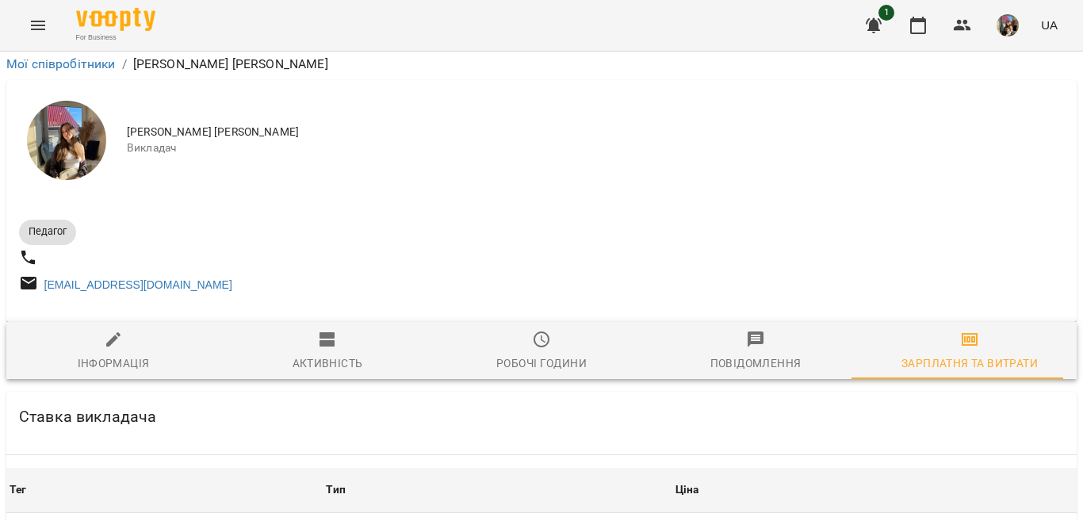
scroll to position [297, 0]
